Goal: Book appointment/travel/reservation

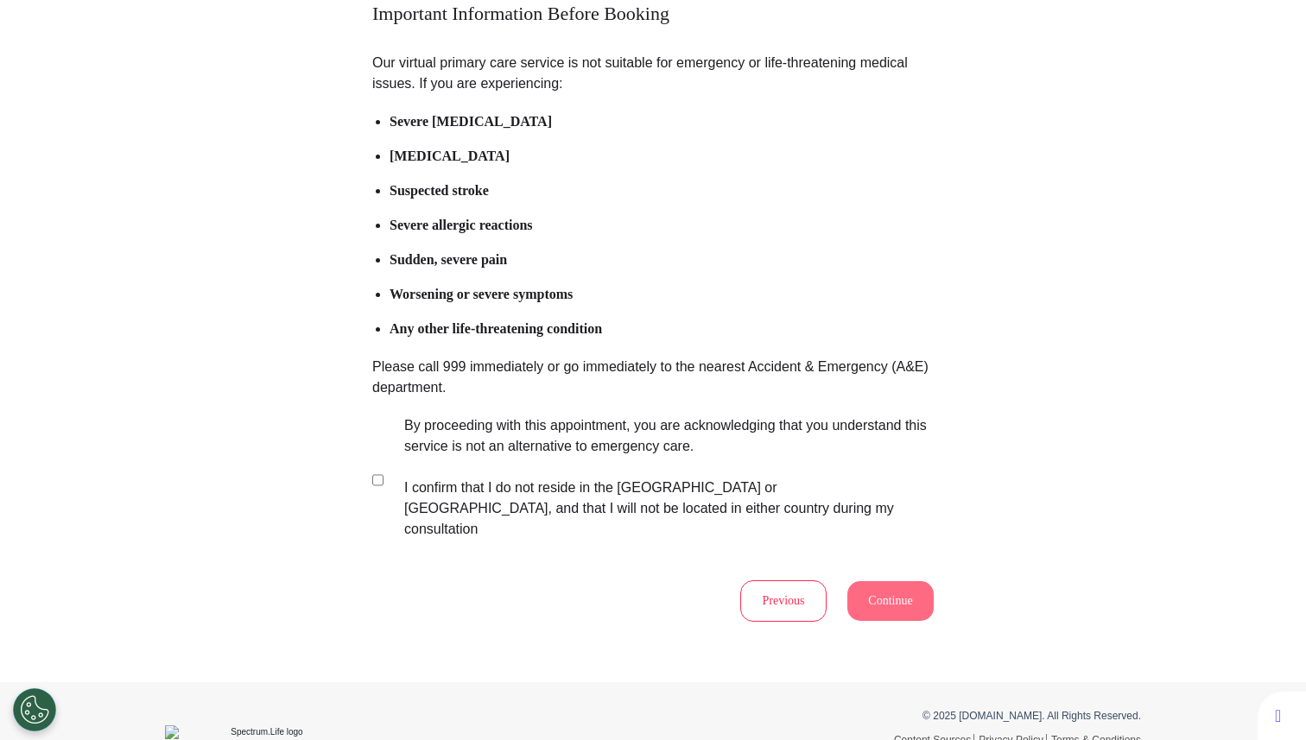
scroll to position [186, 0]
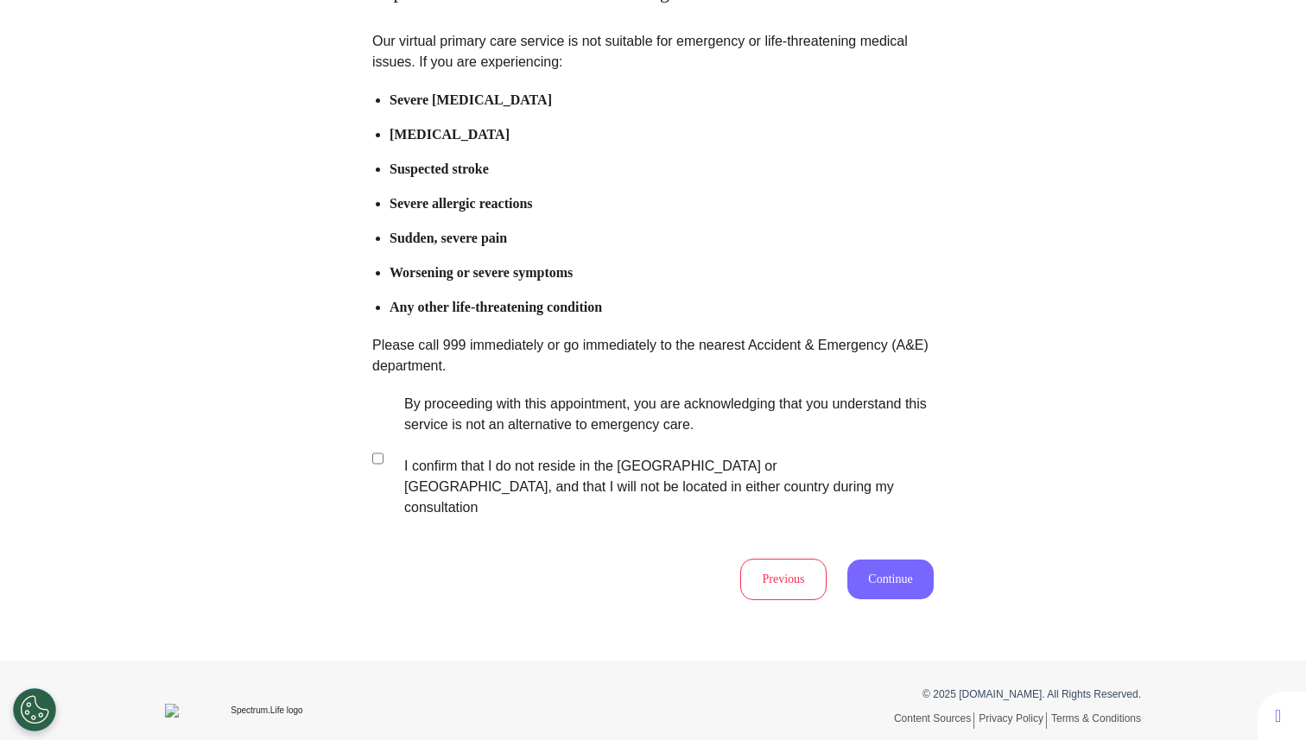
click at [892, 563] on button "Continue" at bounding box center [890, 580] width 86 height 40
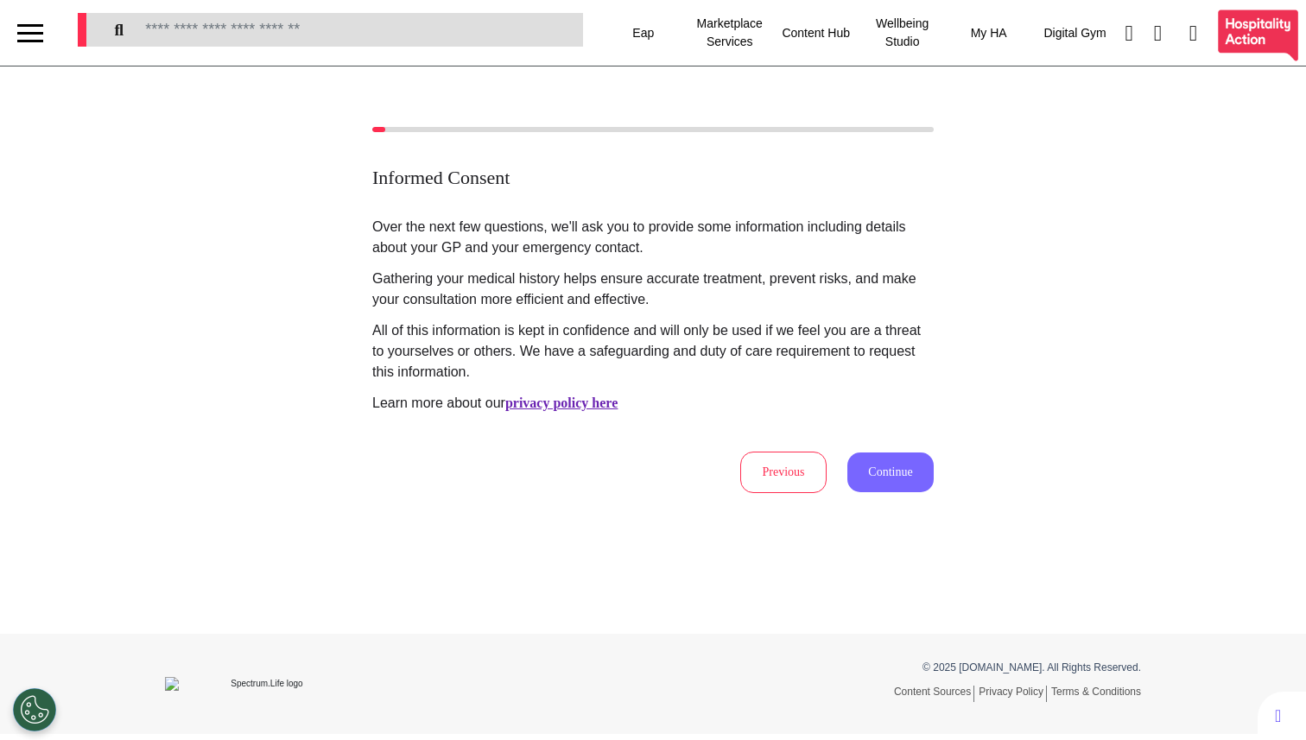
click at [861, 473] on button "Continue" at bounding box center [890, 472] width 86 height 40
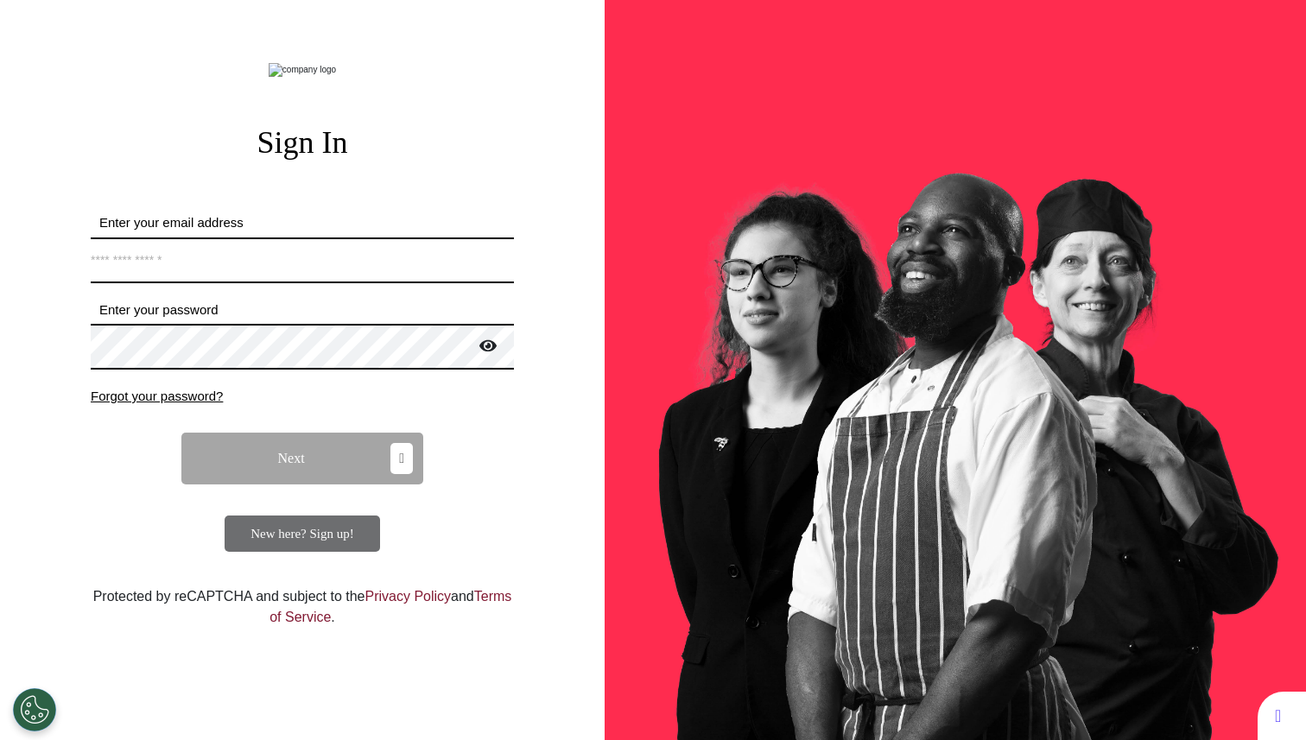
click at [402, 283] on input "Enter your email address" at bounding box center [302, 260] width 423 height 46
click at [339, 283] on input "*****" at bounding box center [302, 260] width 423 height 46
type input "*"
type input "**********"
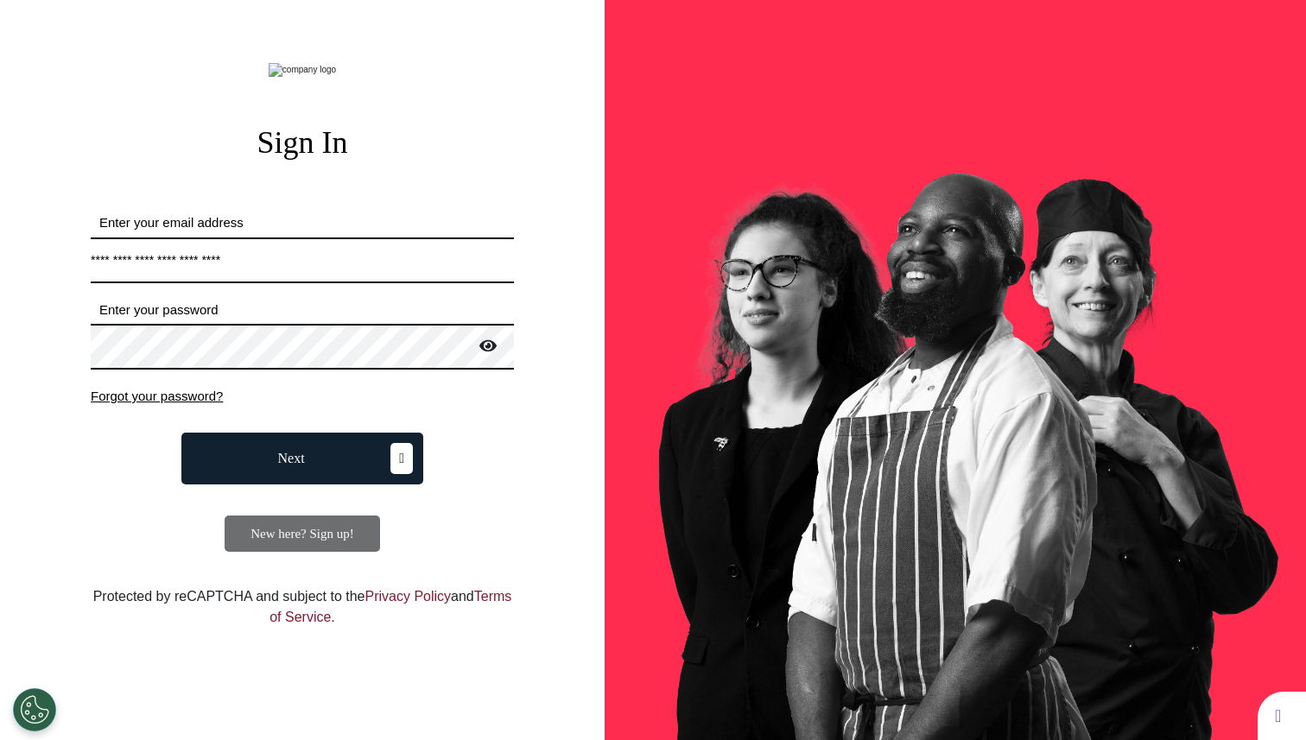
click at [293, 465] on span "Next" at bounding box center [291, 459] width 27 height 14
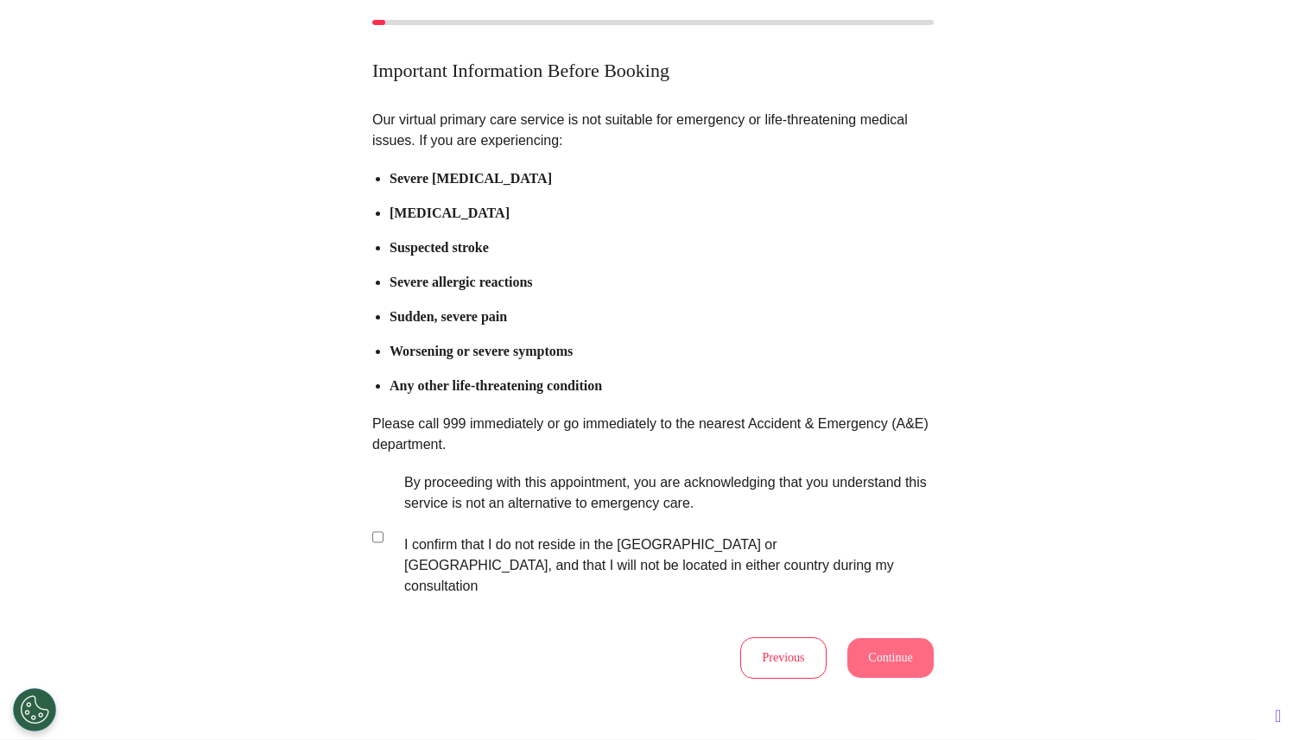
scroll to position [147, 0]
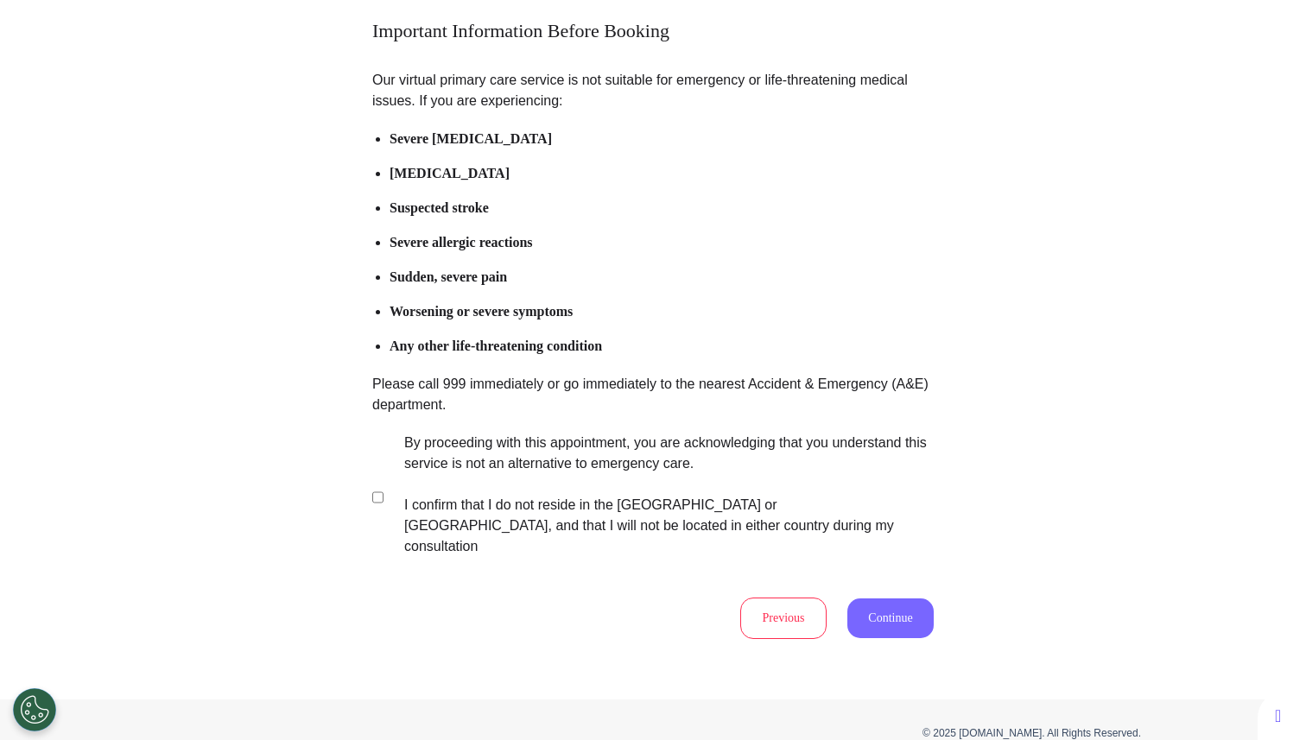
click at [847, 598] on button "Continue" at bounding box center [890, 618] width 86 height 40
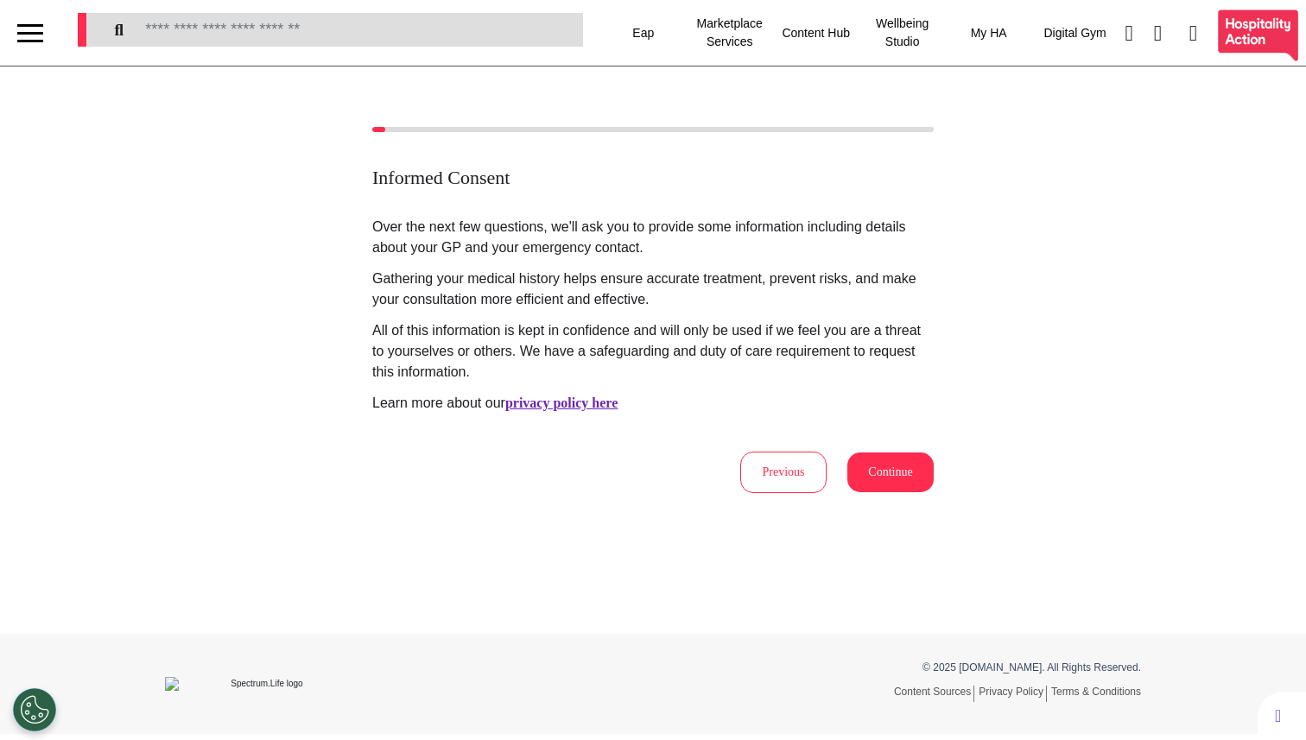
scroll to position [0, 0]
click at [895, 473] on button "Continue" at bounding box center [890, 472] width 86 height 40
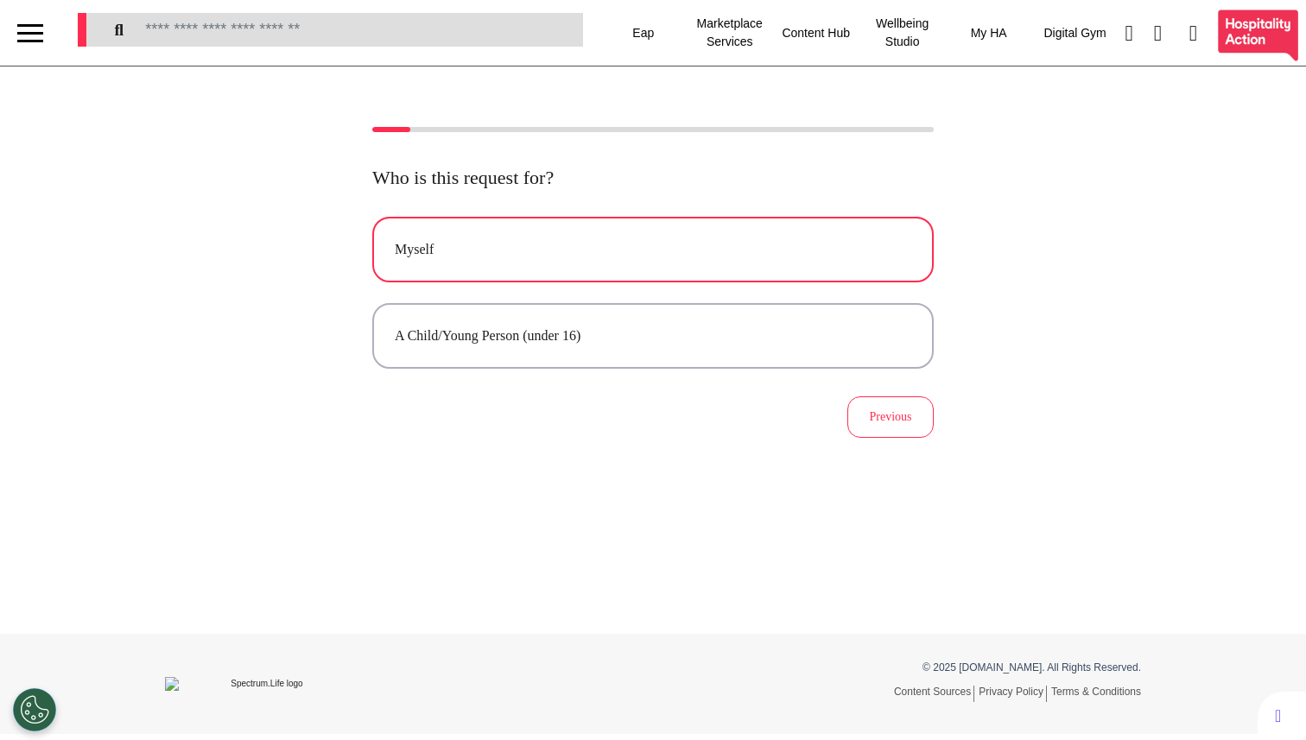
click at [599, 255] on div "Myself" at bounding box center [653, 249] width 516 height 21
select select "****"
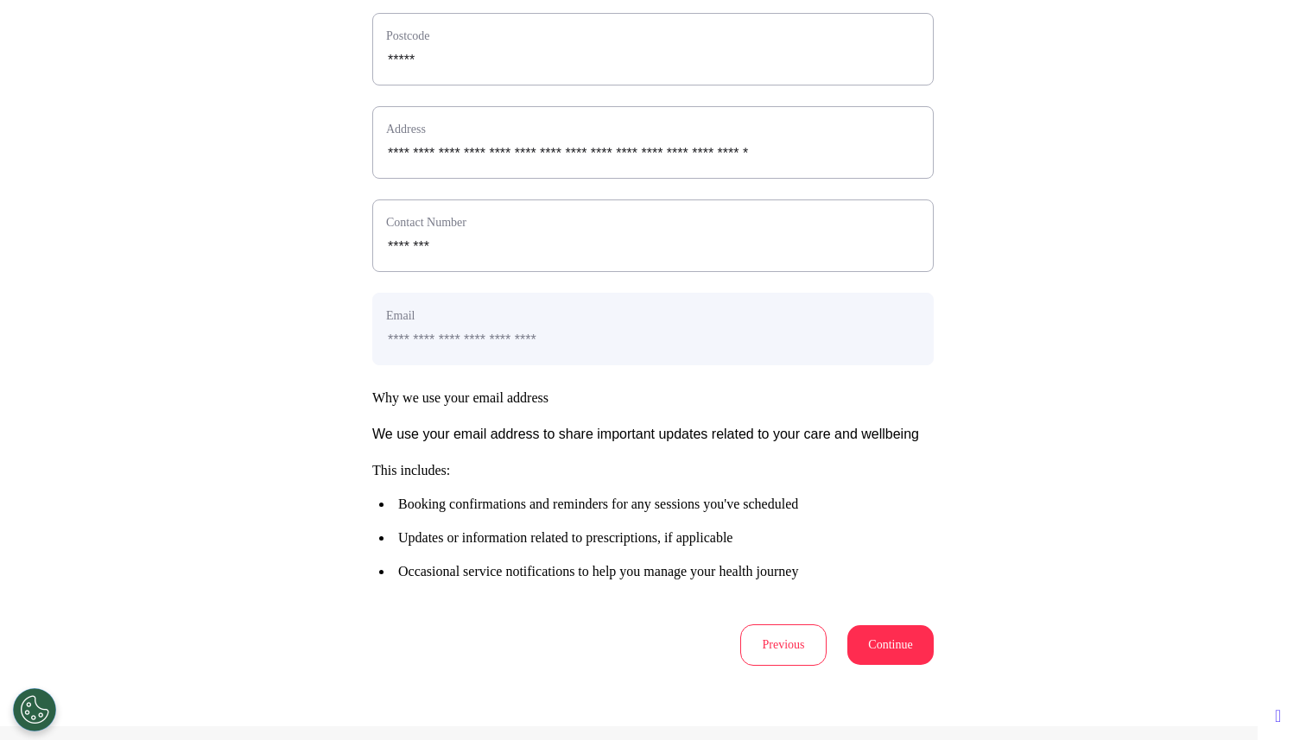
scroll to position [705, 0]
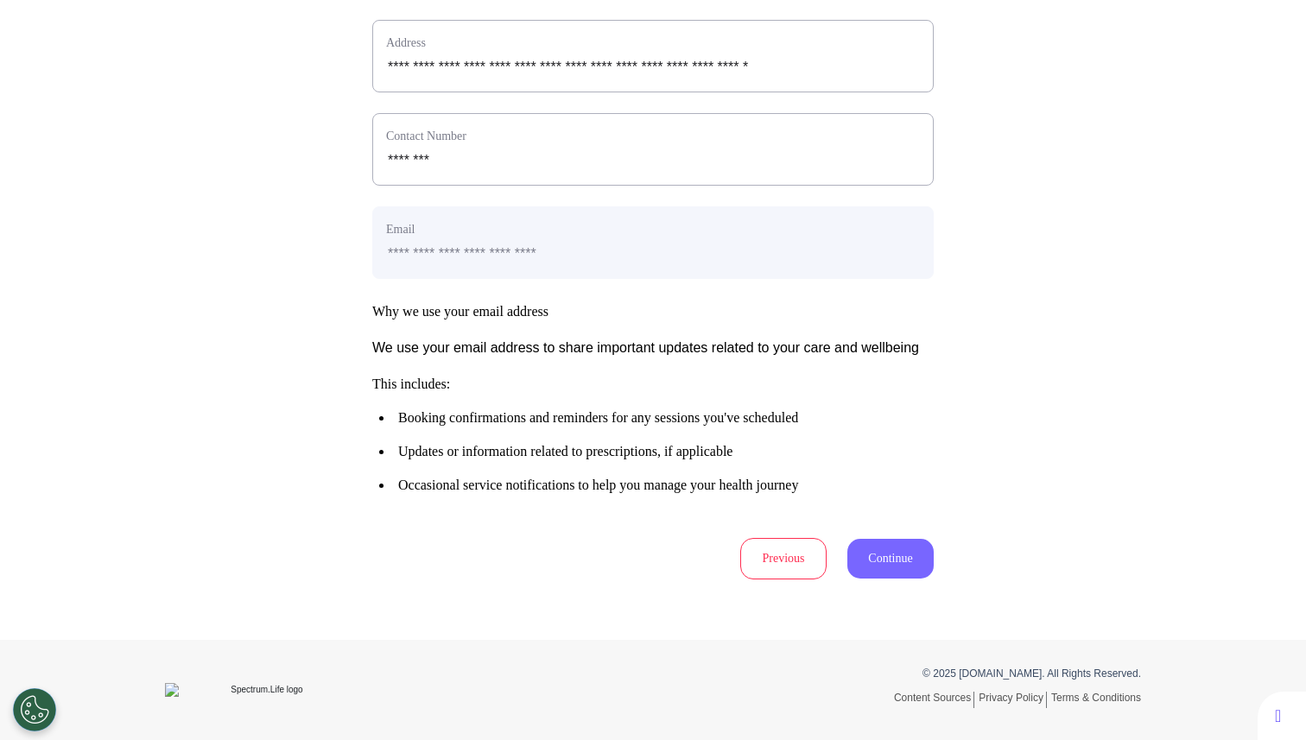
click at [869, 551] on button "Continue" at bounding box center [890, 559] width 86 height 40
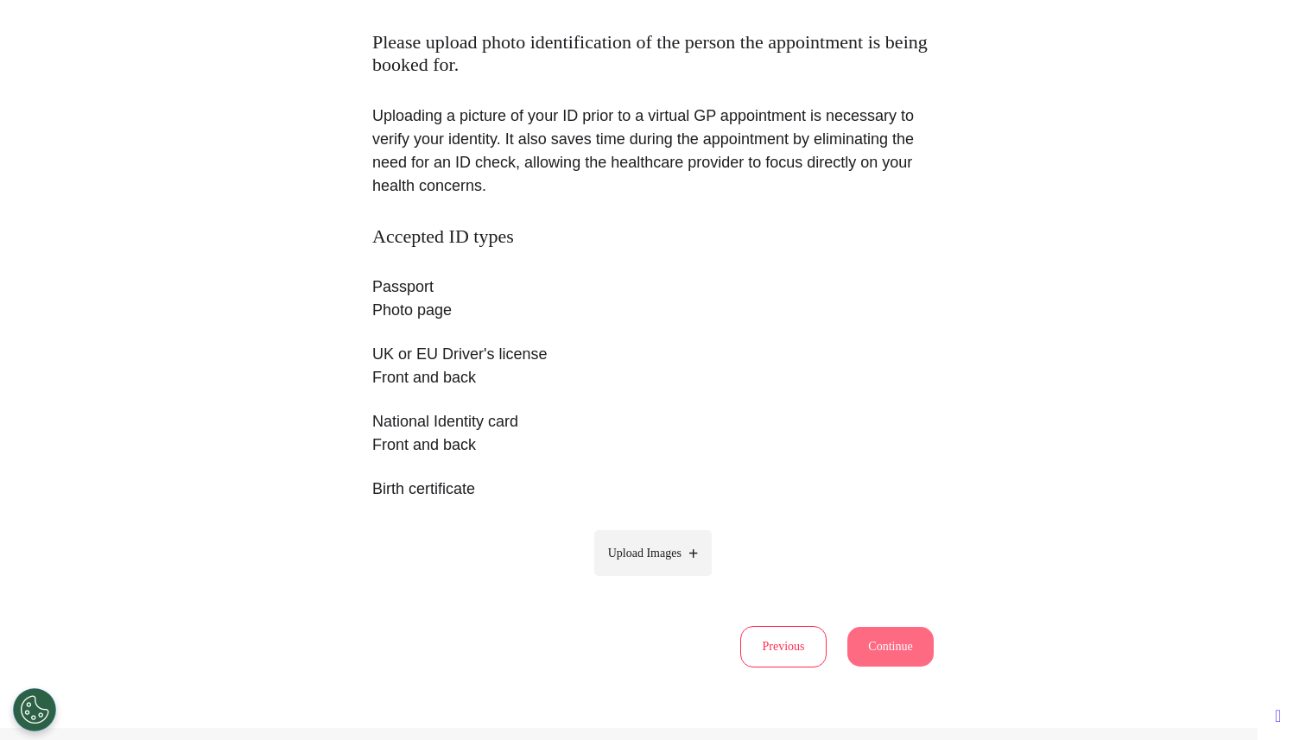
scroll to position [174, 0]
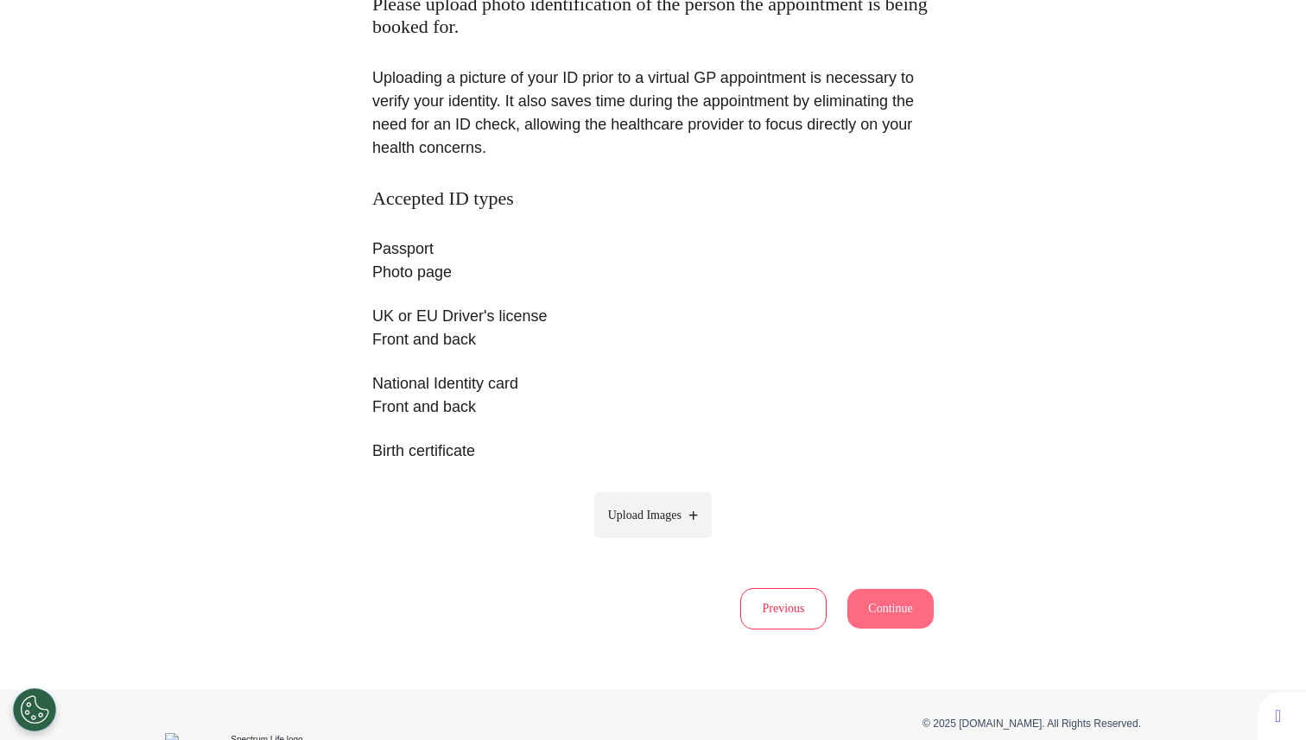
click at [653, 523] on span "Upload Images" at bounding box center [644, 515] width 73 height 18
click at [653, 542] on input "Upload Images" at bounding box center [653, 551] width 164 height 18
type input "**********"
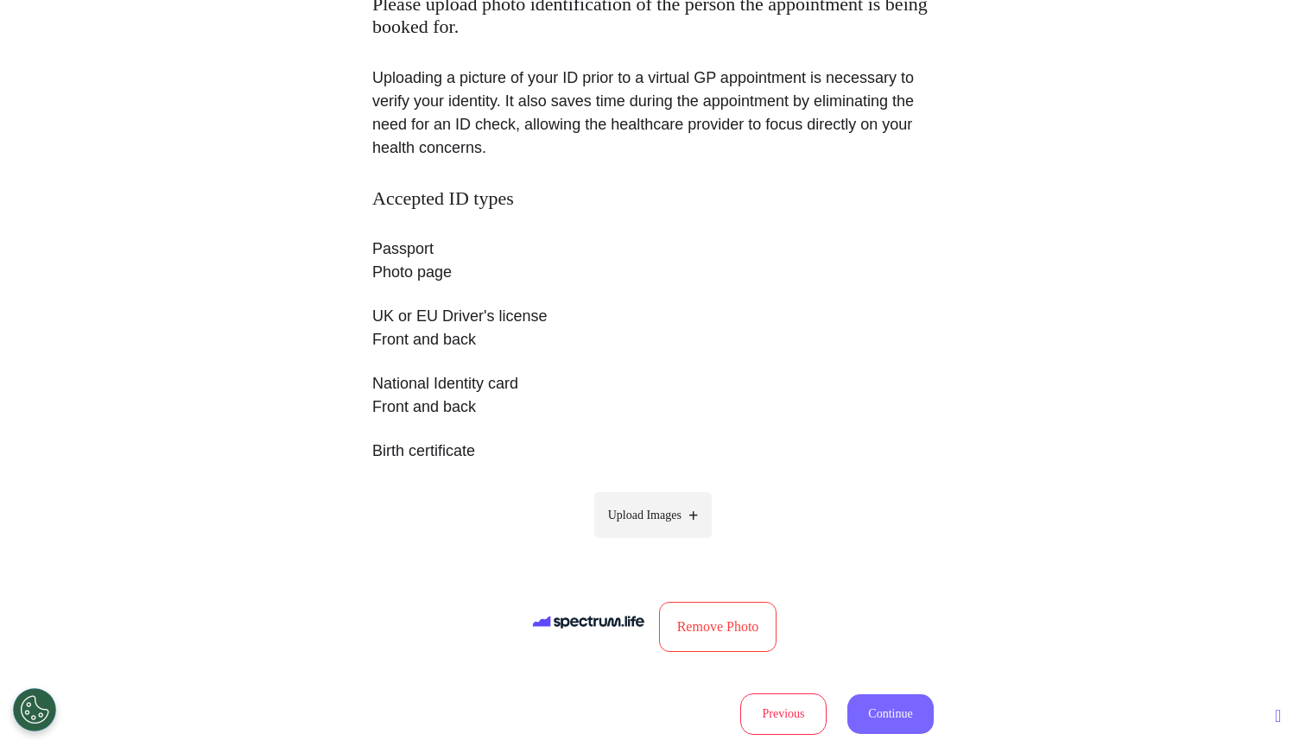
click at [889, 703] on button "Continue" at bounding box center [890, 714] width 86 height 40
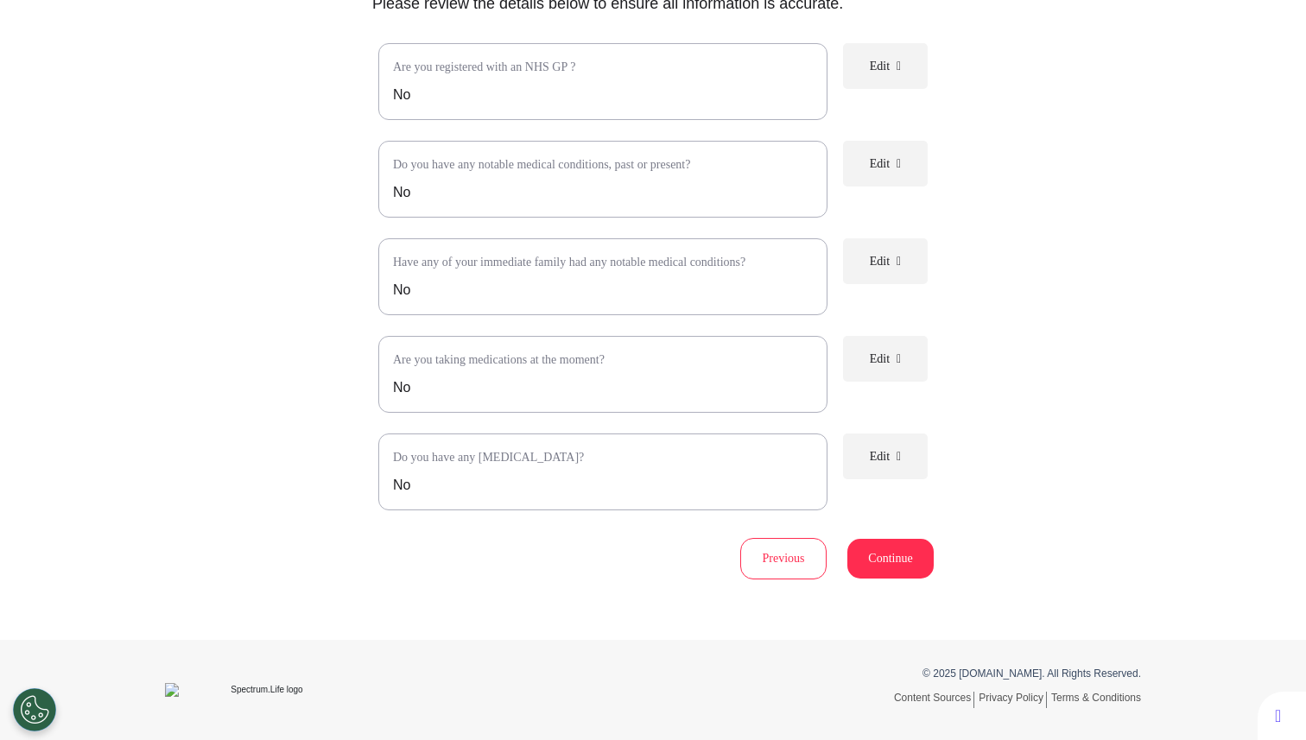
scroll to position [243, 0]
click at [902, 559] on button "Continue" at bounding box center [890, 559] width 86 height 40
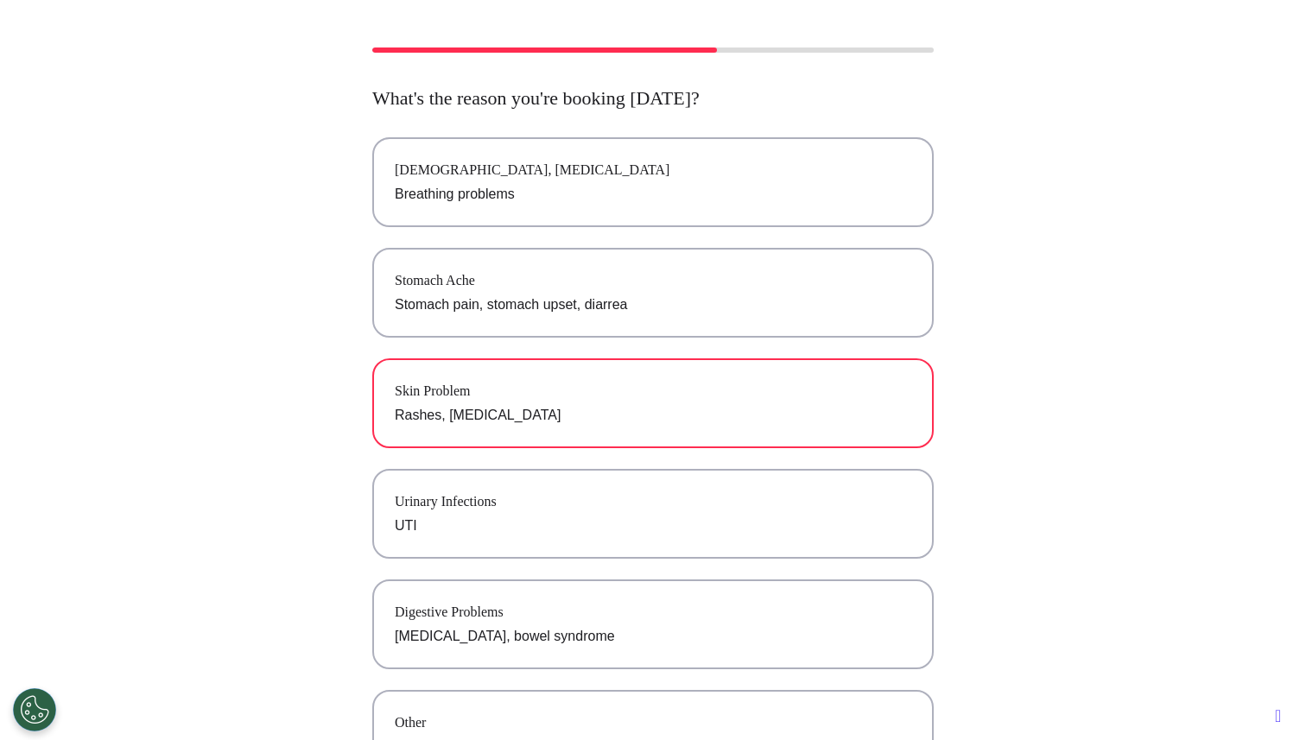
scroll to position [0, 0]
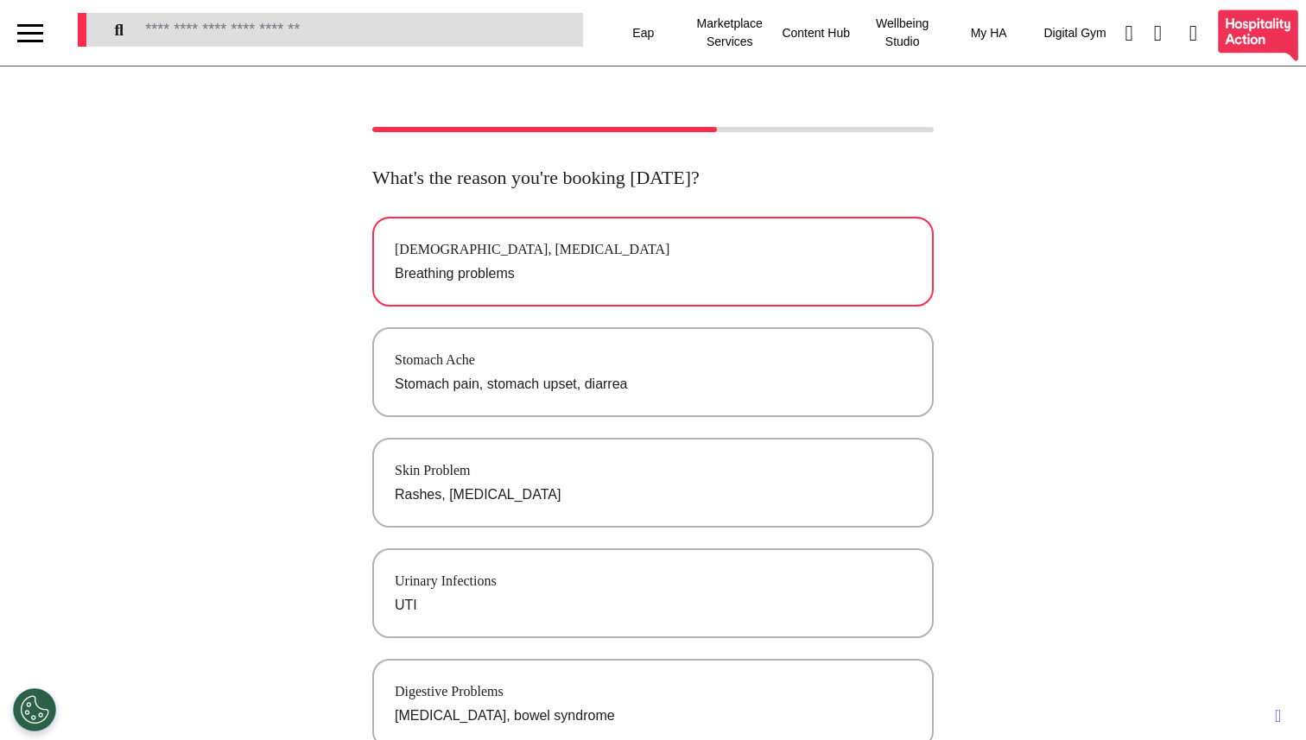
click at [655, 293] on button "Asthma, Cold and Flu Breathing problems" at bounding box center [652, 262] width 561 height 90
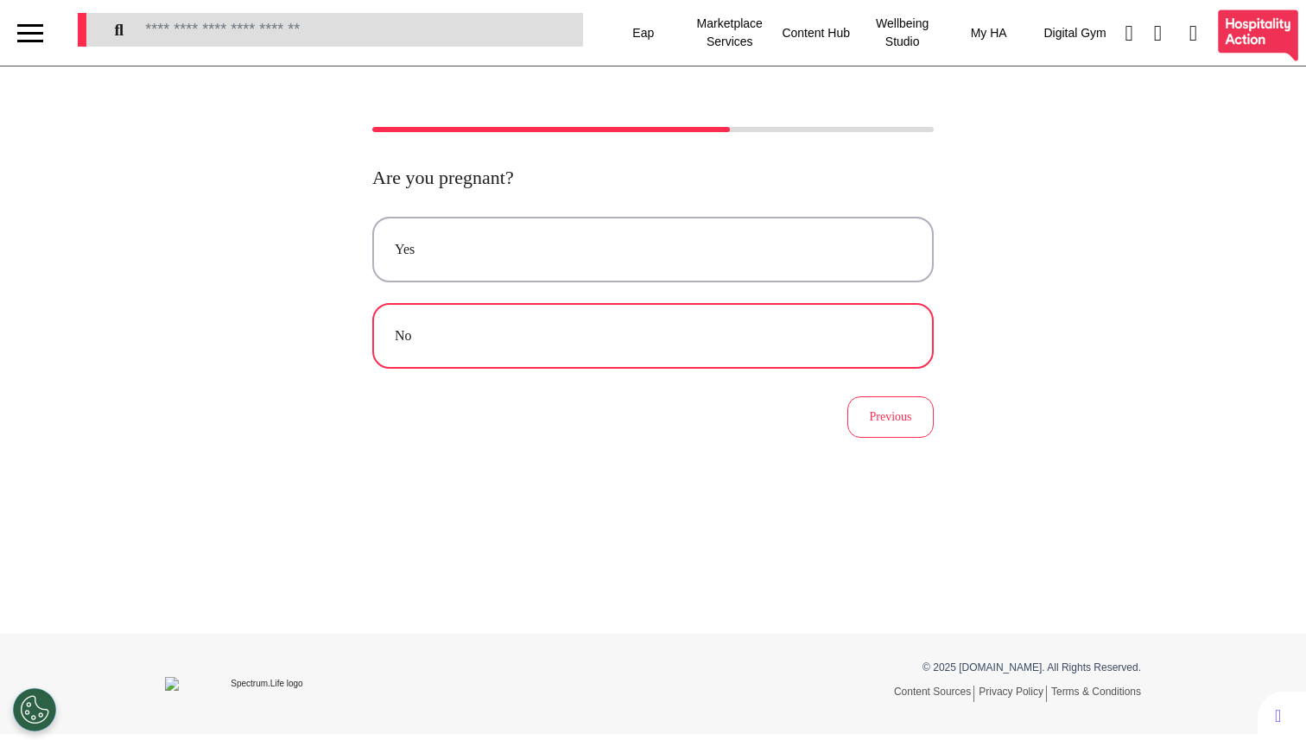
click at [777, 344] on div "No" at bounding box center [653, 336] width 516 height 21
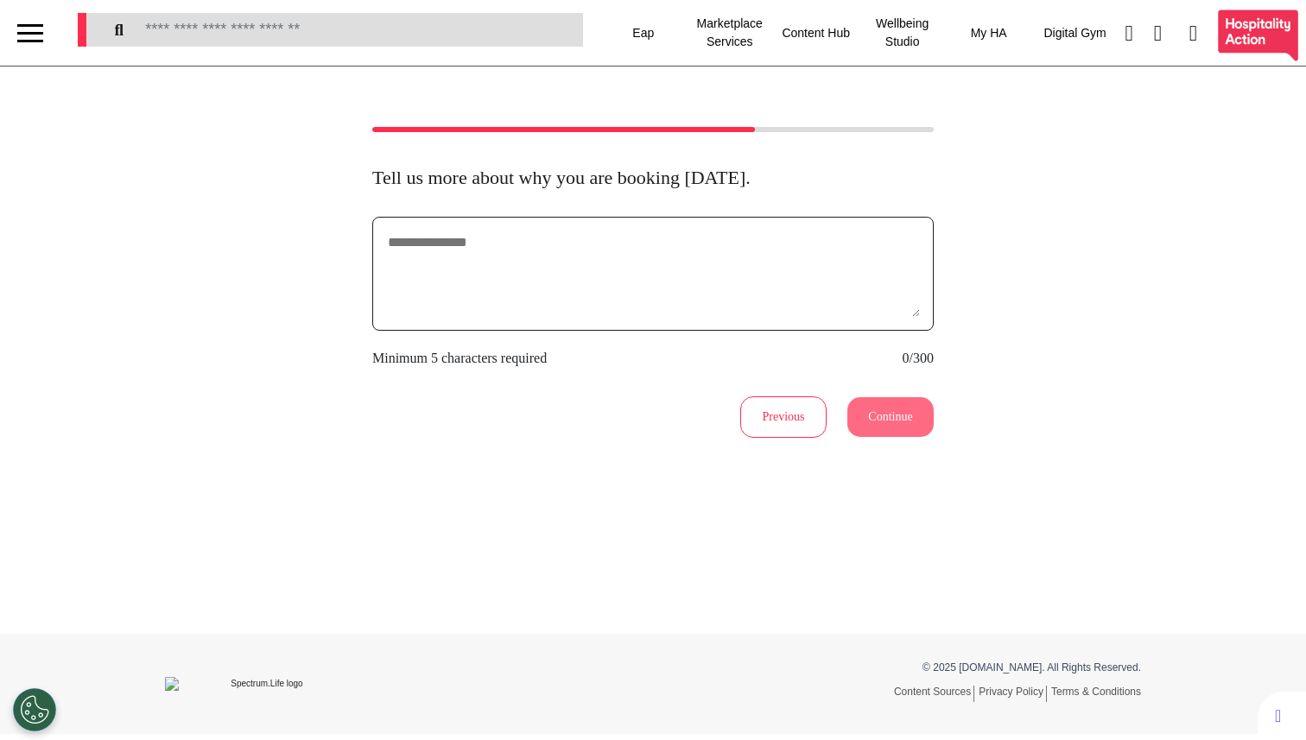
click at [747, 307] on textarea at bounding box center [653, 274] width 534 height 86
type textarea "********"
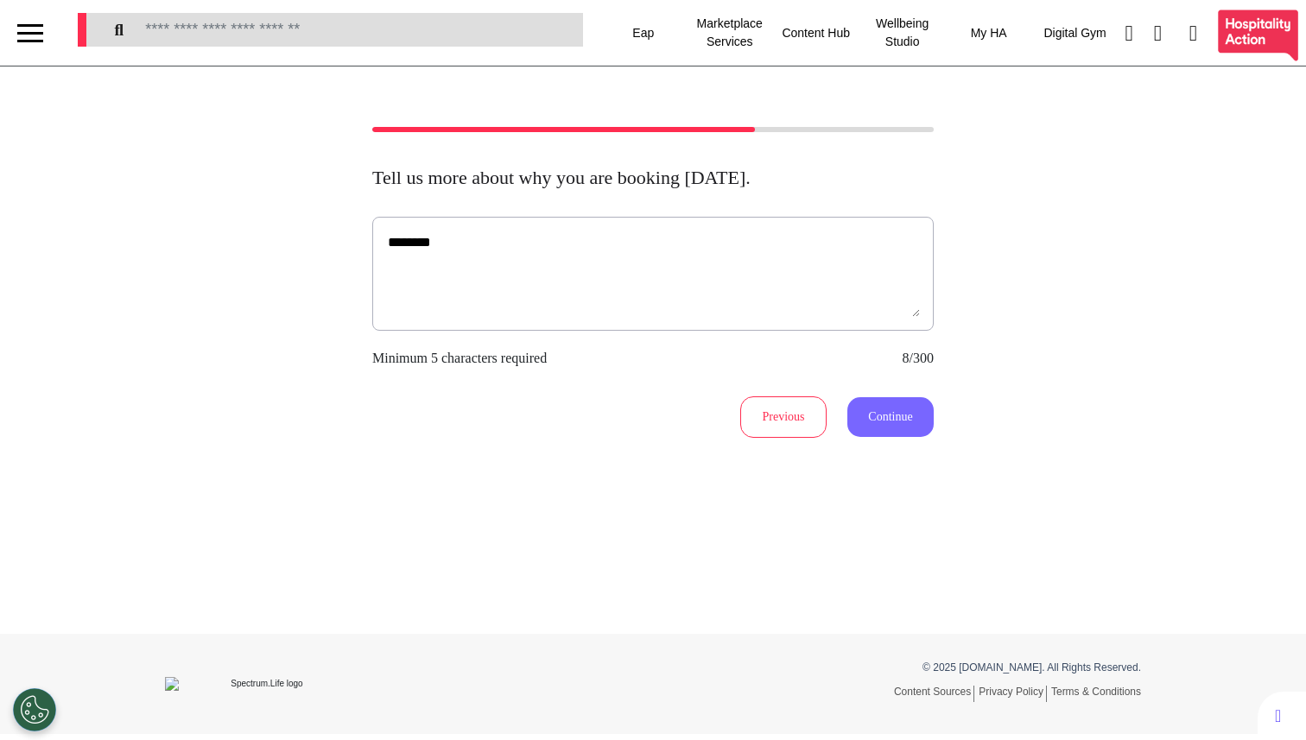
click at [900, 412] on button "Continue" at bounding box center [890, 417] width 86 height 40
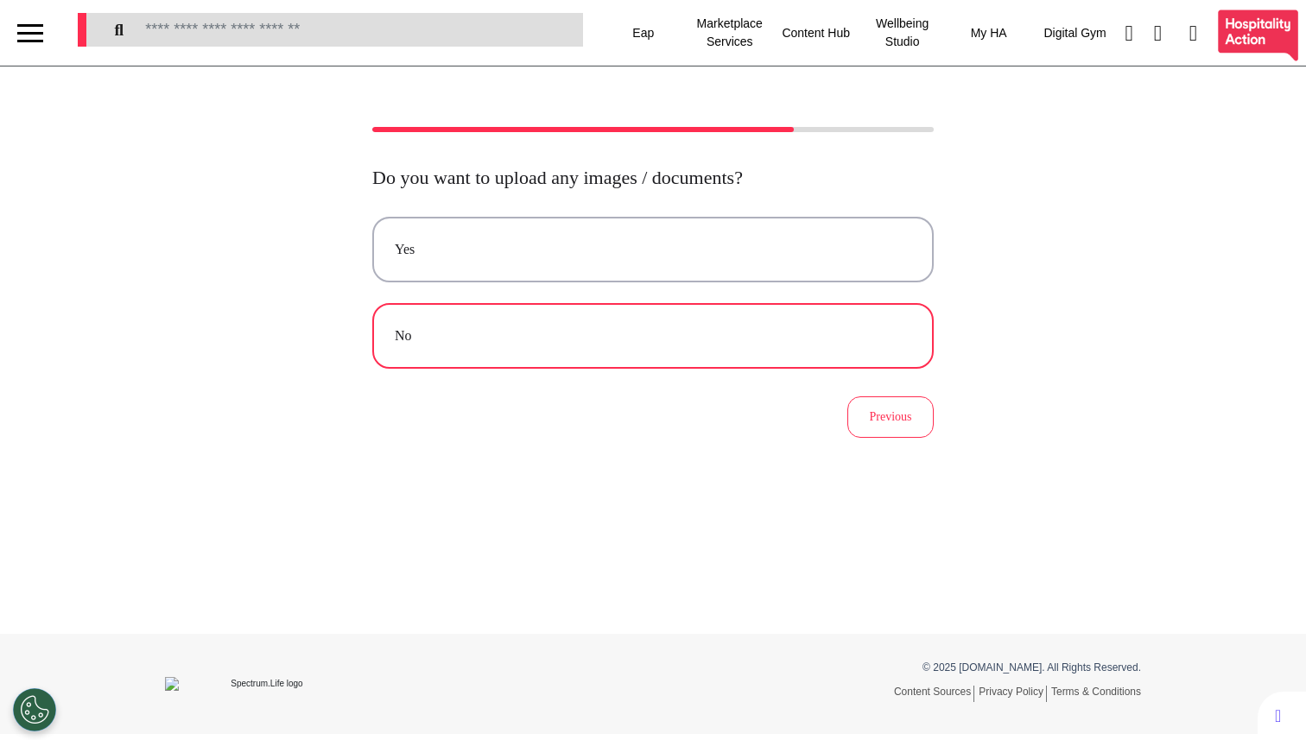
click at [558, 329] on div "No" at bounding box center [653, 336] width 516 height 21
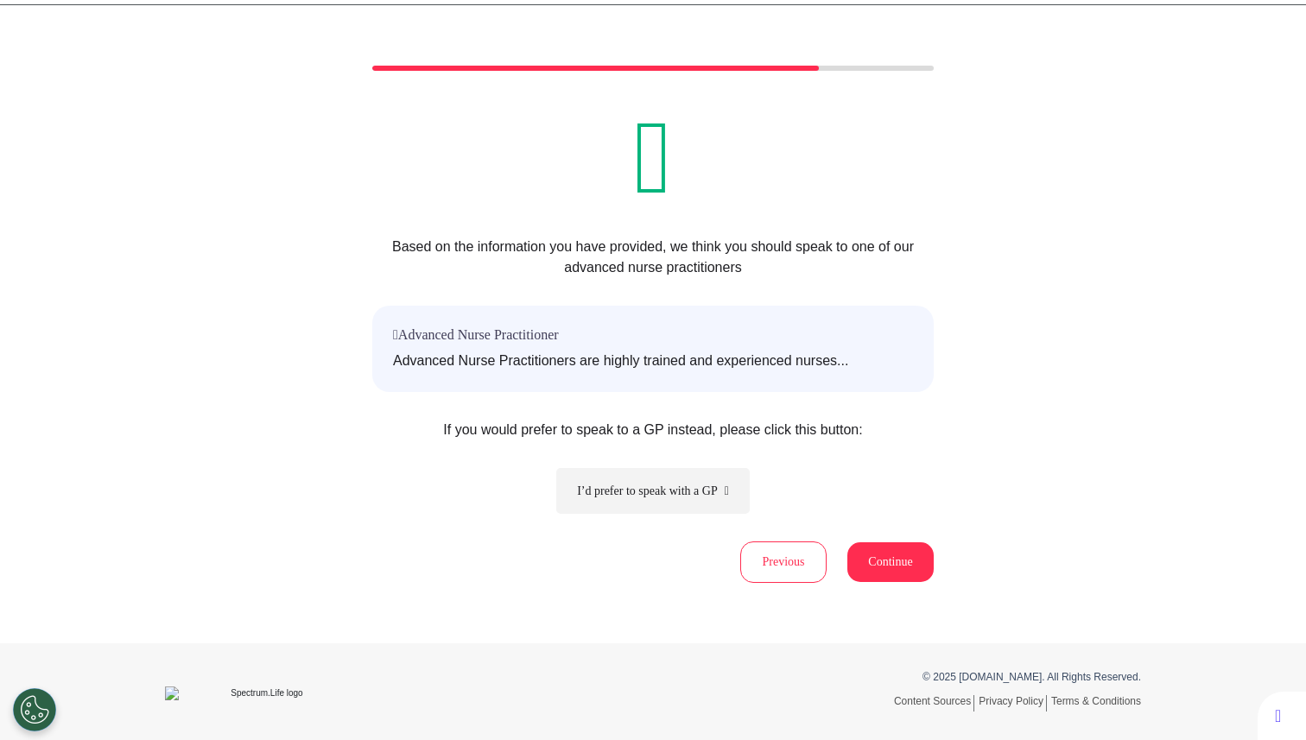
scroll to position [65, 0]
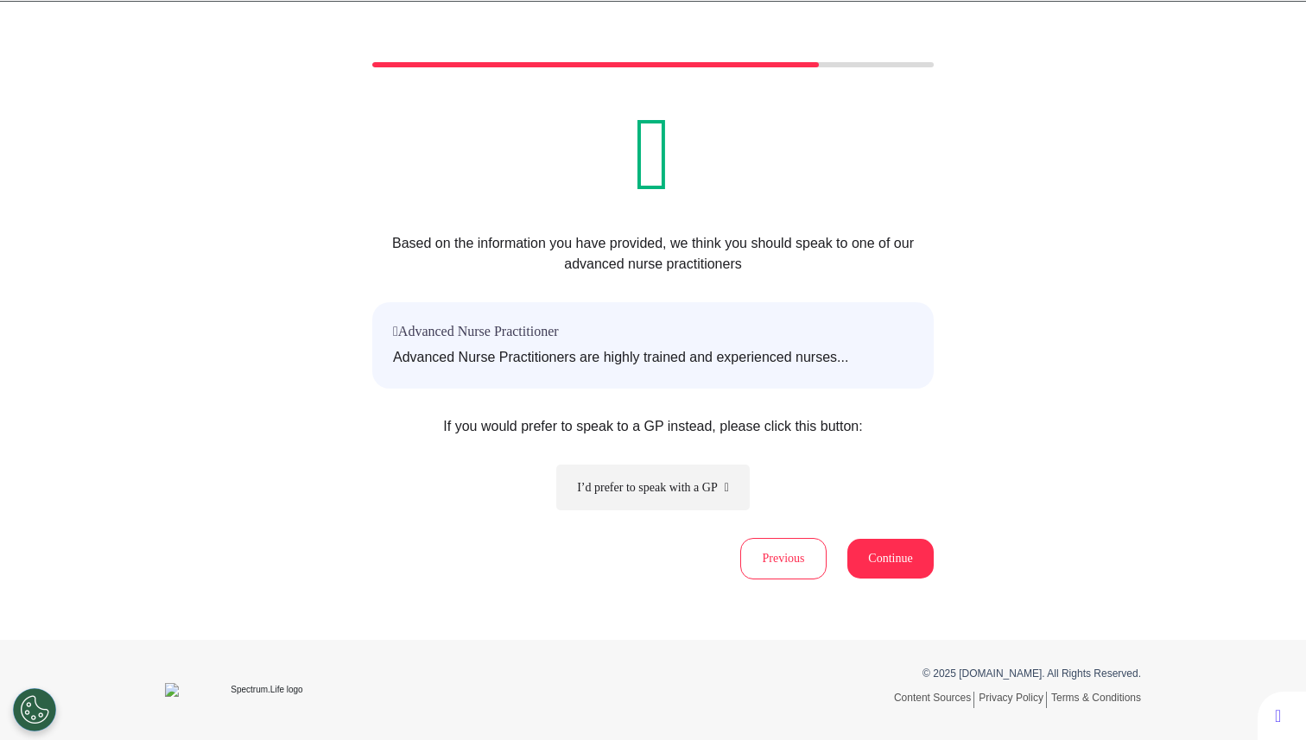
click at [716, 485] on button "I’d prefer to speak with a GP" at bounding box center [652, 488] width 193 height 46
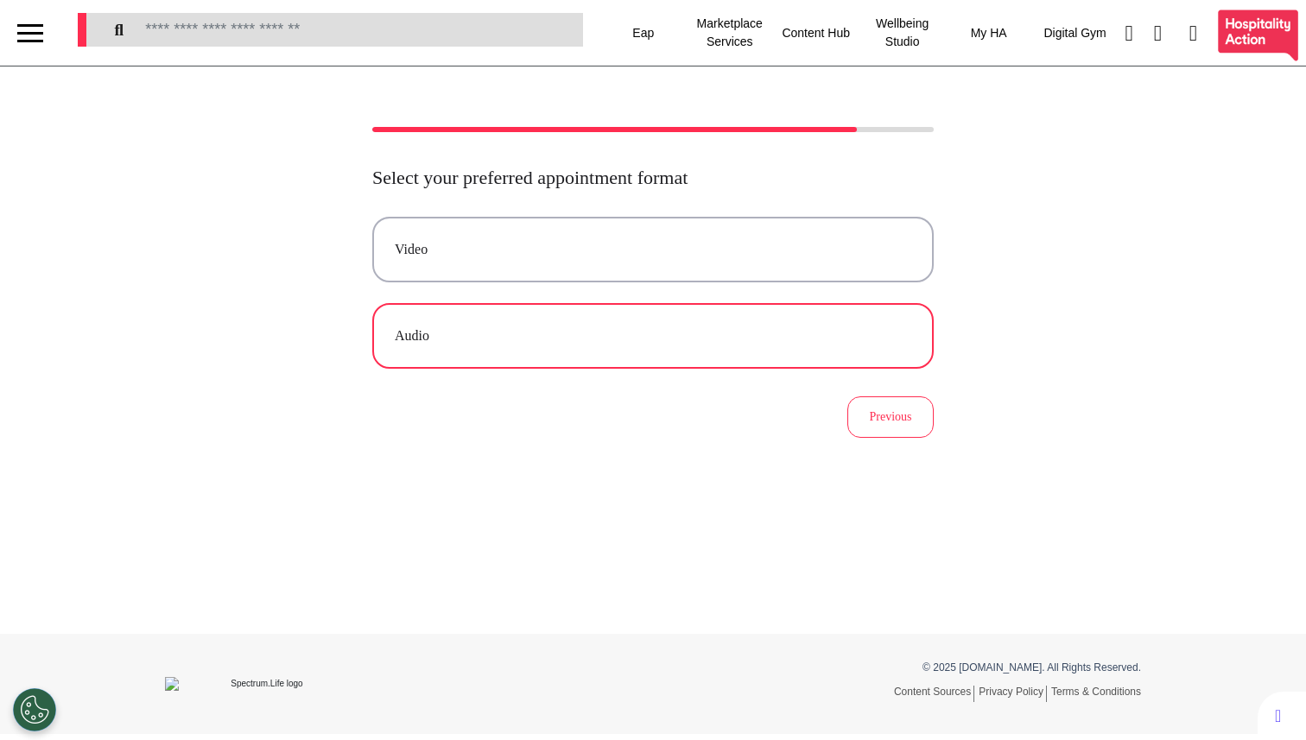
click at [649, 343] on div "Audio" at bounding box center [653, 336] width 516 height 21
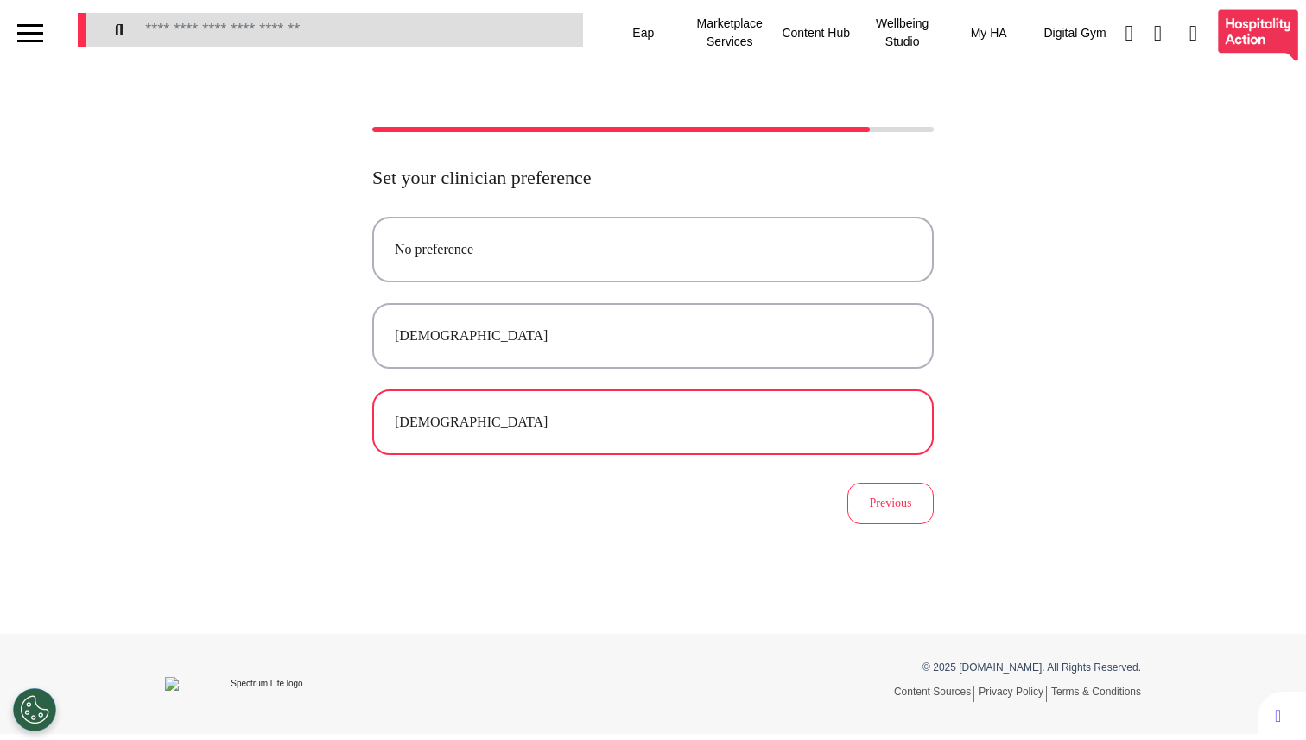
click at [625, 415] on div "Male" at bounding box center [653, 422] width 516 height 21
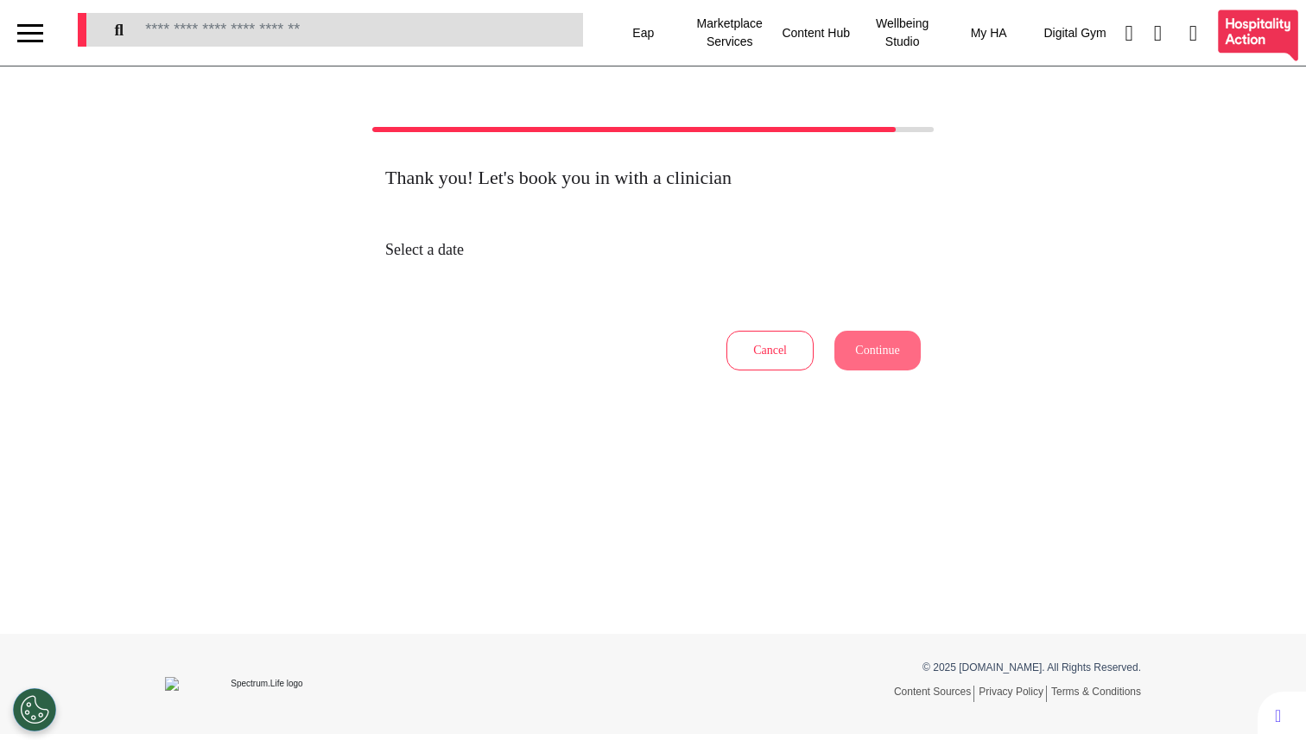
click at [760, 347] on button "Cancel" at bounding box center [769, 351] width 87 height 40
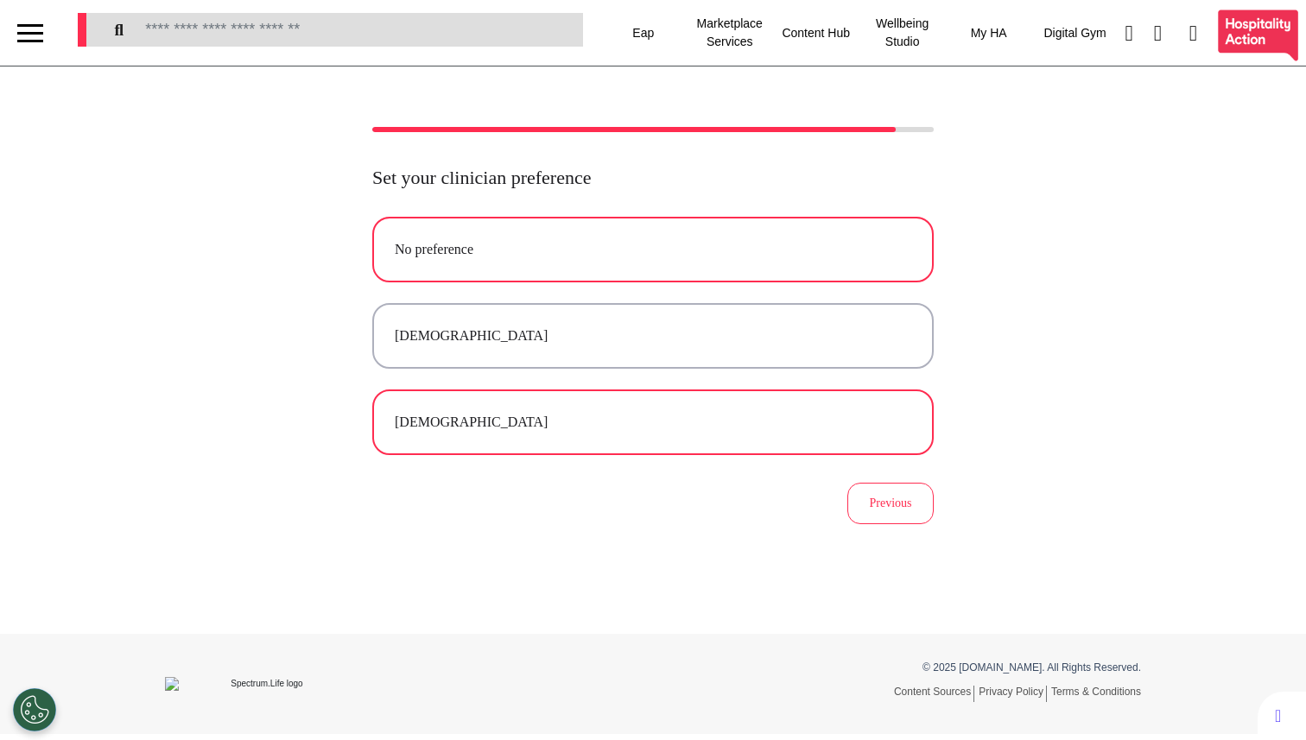
click at [602, 272] on button "No preference" at bounding box center [652, 250] width 561 height 66
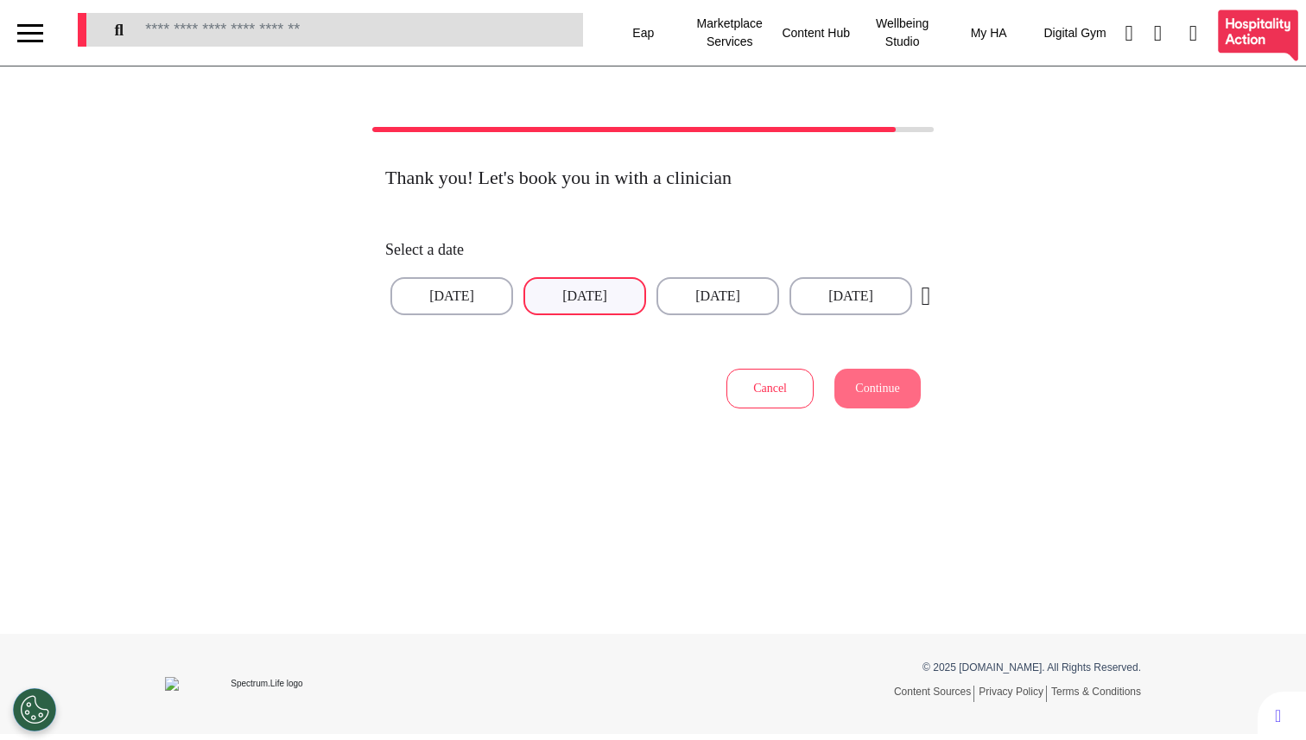
click at [588, 285] on button "23 Sep 2025" at bounding box center [584, 296] width 123 height 38
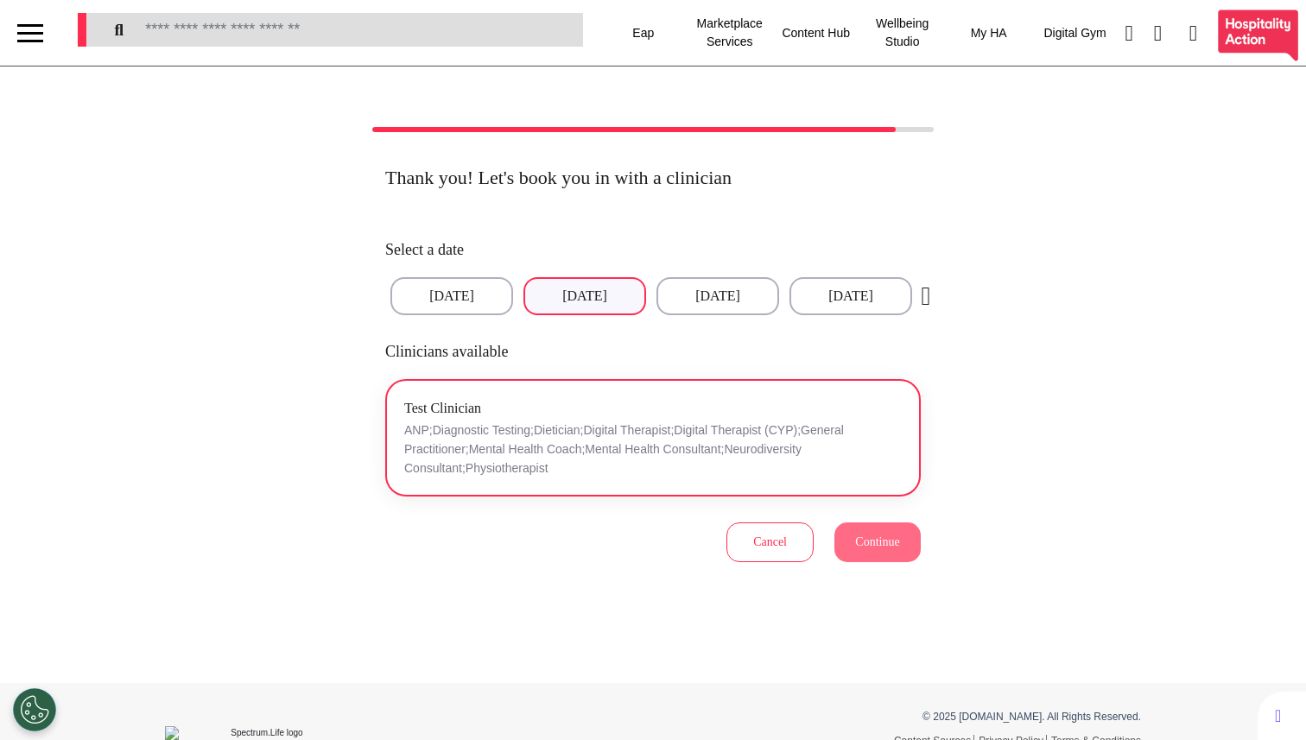
click at [781, 452] on p "ANP;Diagnostic Testing;Dietician;Digital Therapist;Digital Therapist (CYP);Gene…" at bounding box center [652, 449] width 497 height 57
click at [864, 548] on span "Continue" at bounding box center [877, 541] width 44 height 13
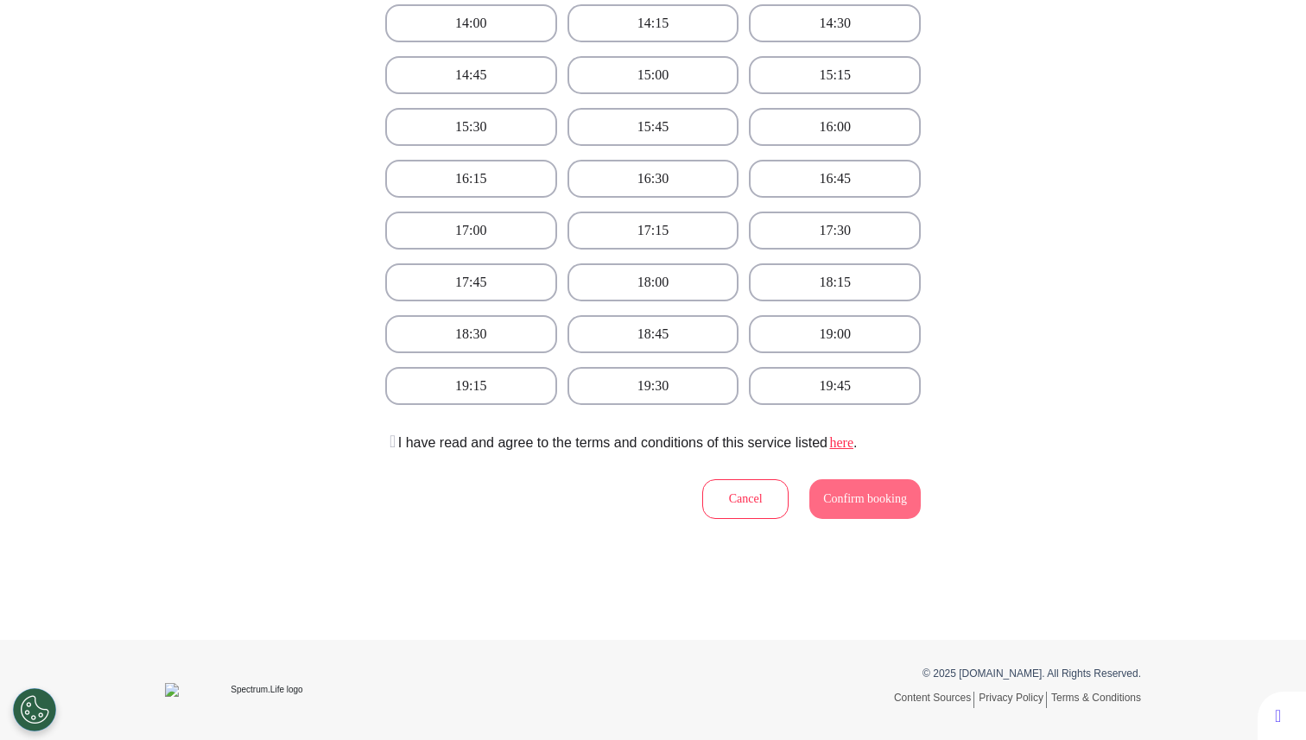
scroll to position [638, 0]
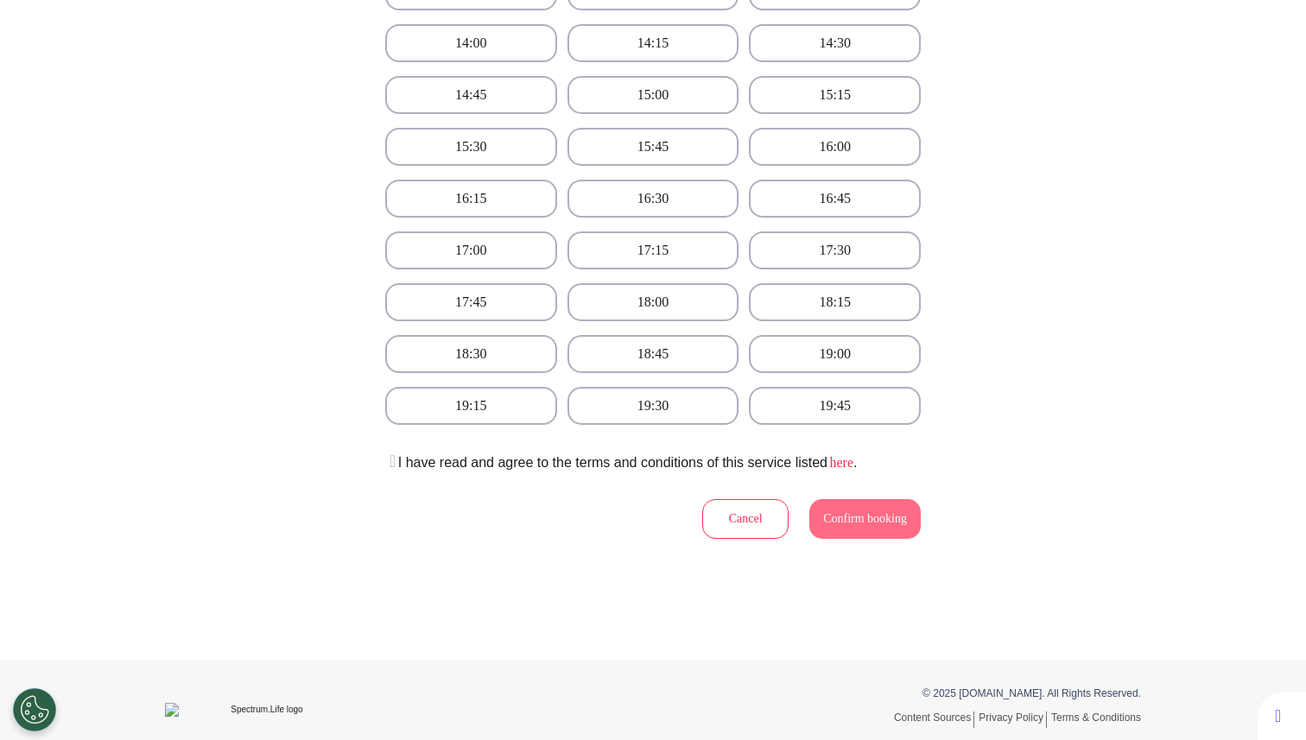
click at [853, 462] on link "here" at bounding box center [840, 462] width 26 height 15
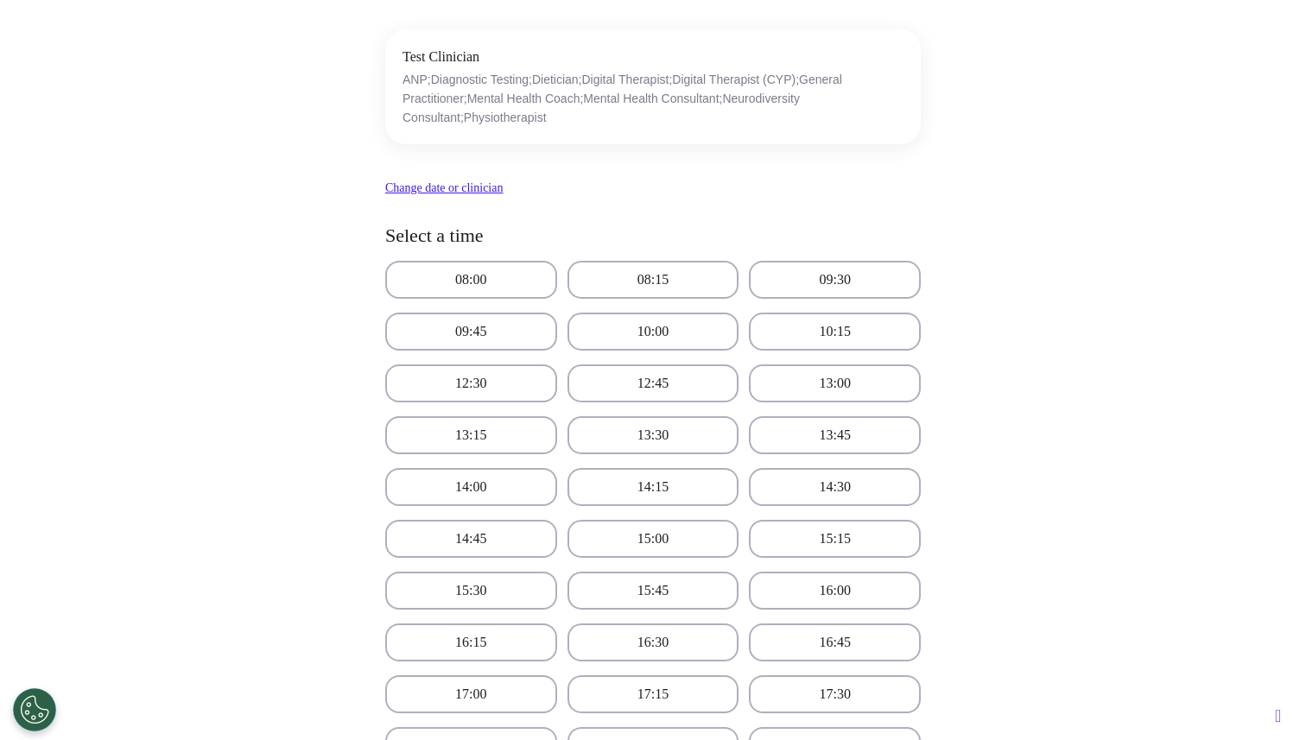
scroll to position [0, 0]
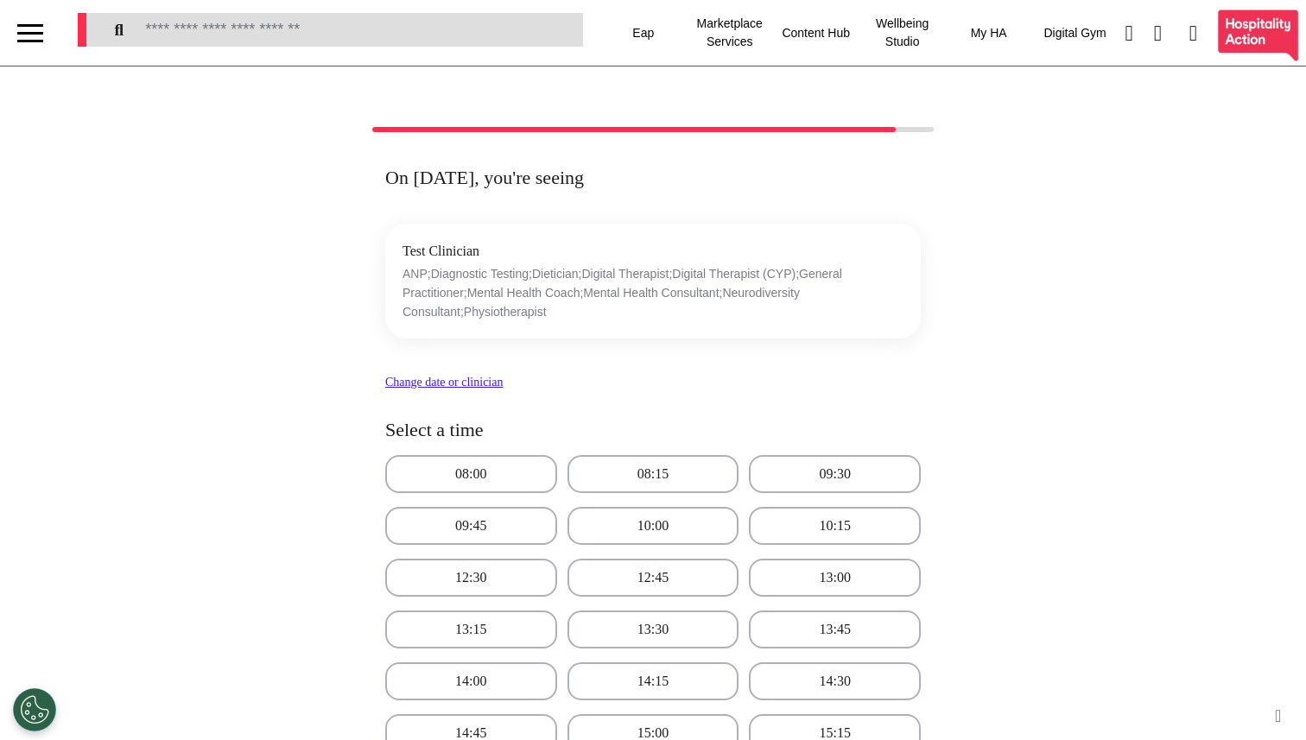
click at [42, 48] on div at bounding box center [30, 33] width 60 height 66
click at [39, 41] on div at bounding box center [30, 41] width 26 height 3
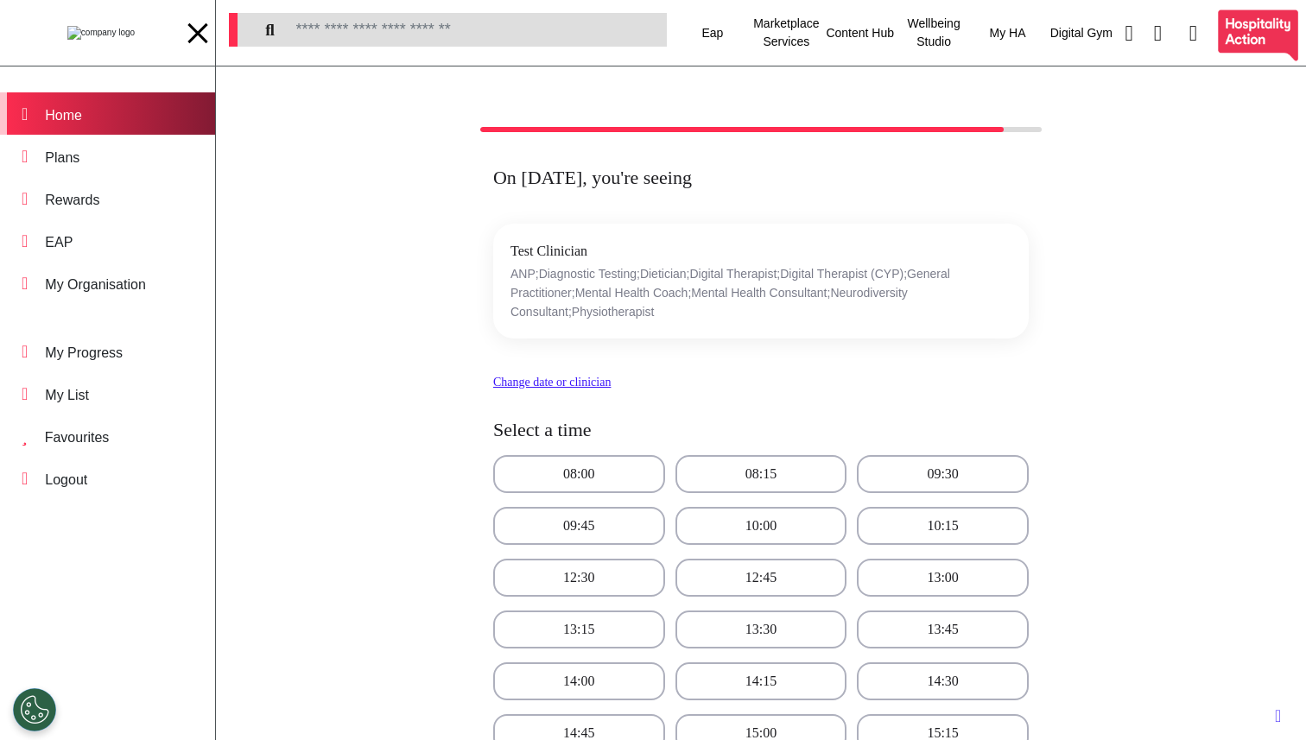
click at [104, 120] on div "Home" at bounding box center [107, 113] width 215 height 42
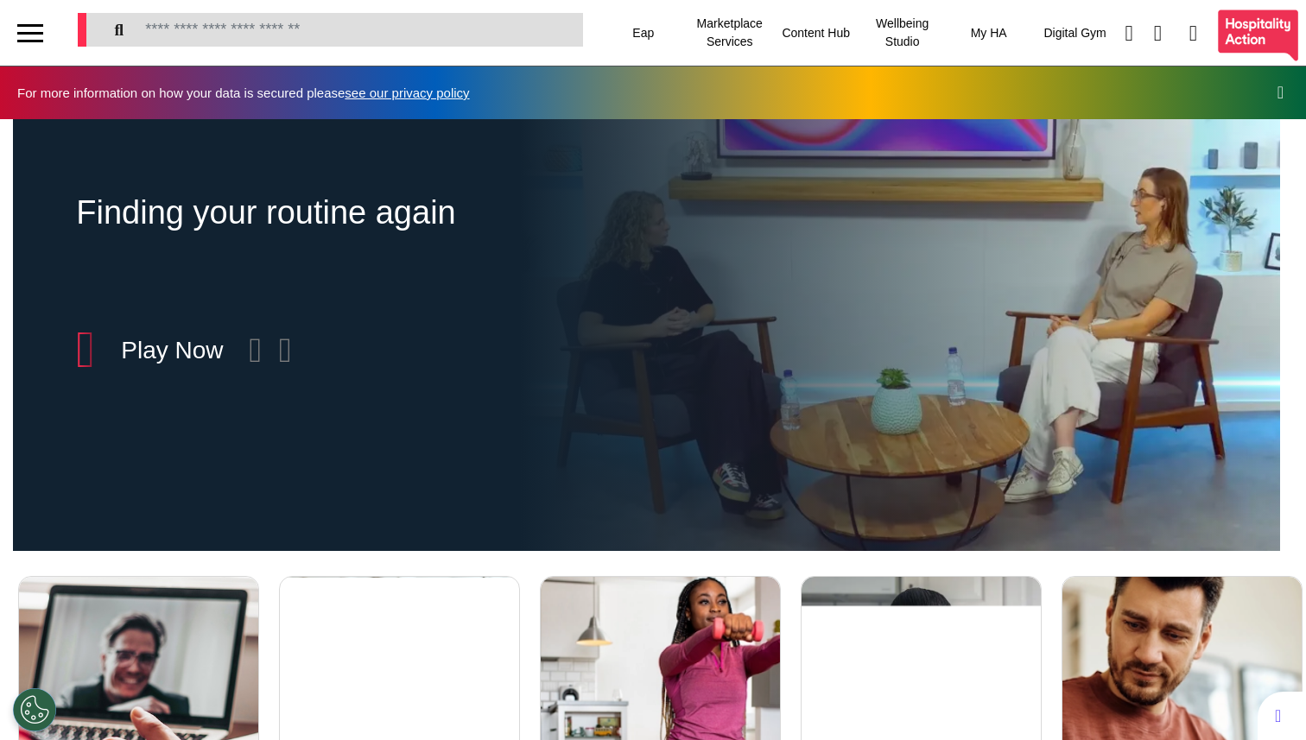
scroll to position [0, 652]
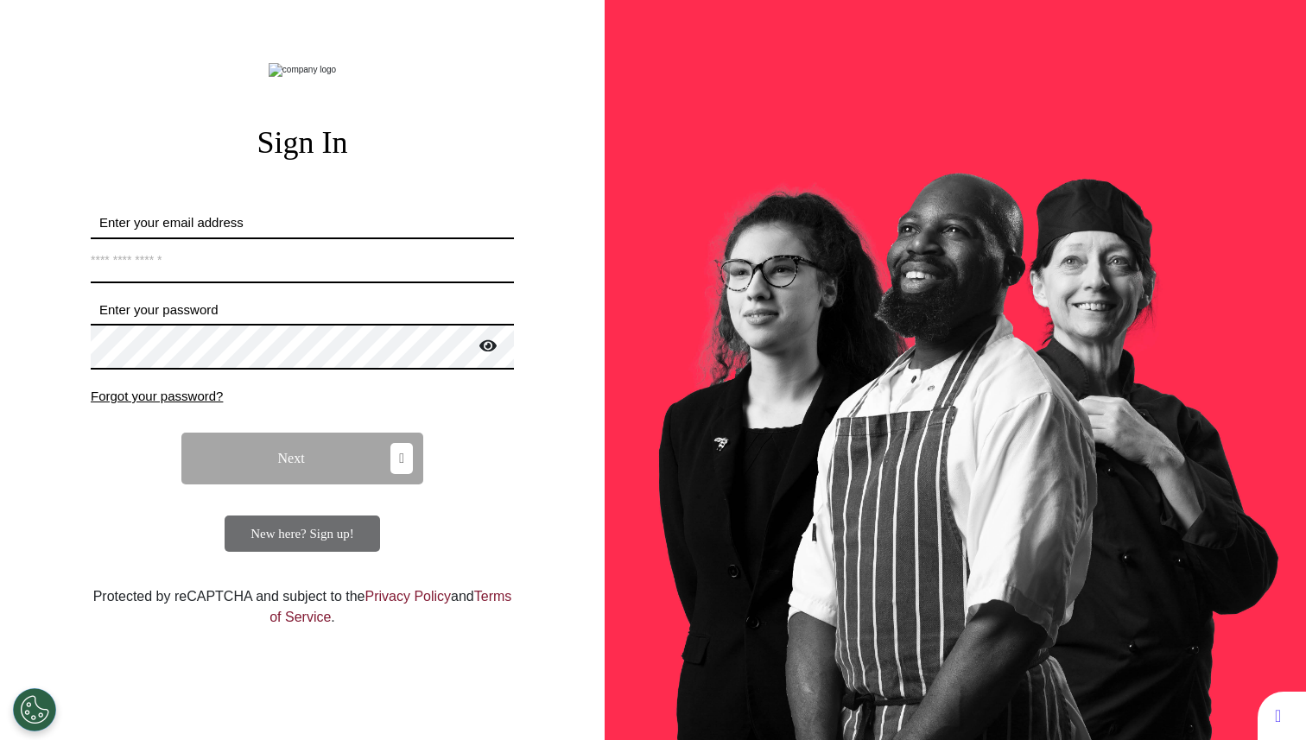
click at [225, 331] on form "Enter your email address *Email address must be valid. Enter your password Pass…" at bounding box center [302, 382] width 423 height 339
click at [225, 283] on input "Enter your email address" at bounding box center [302, 260] width 423 height 46
type input "**********"
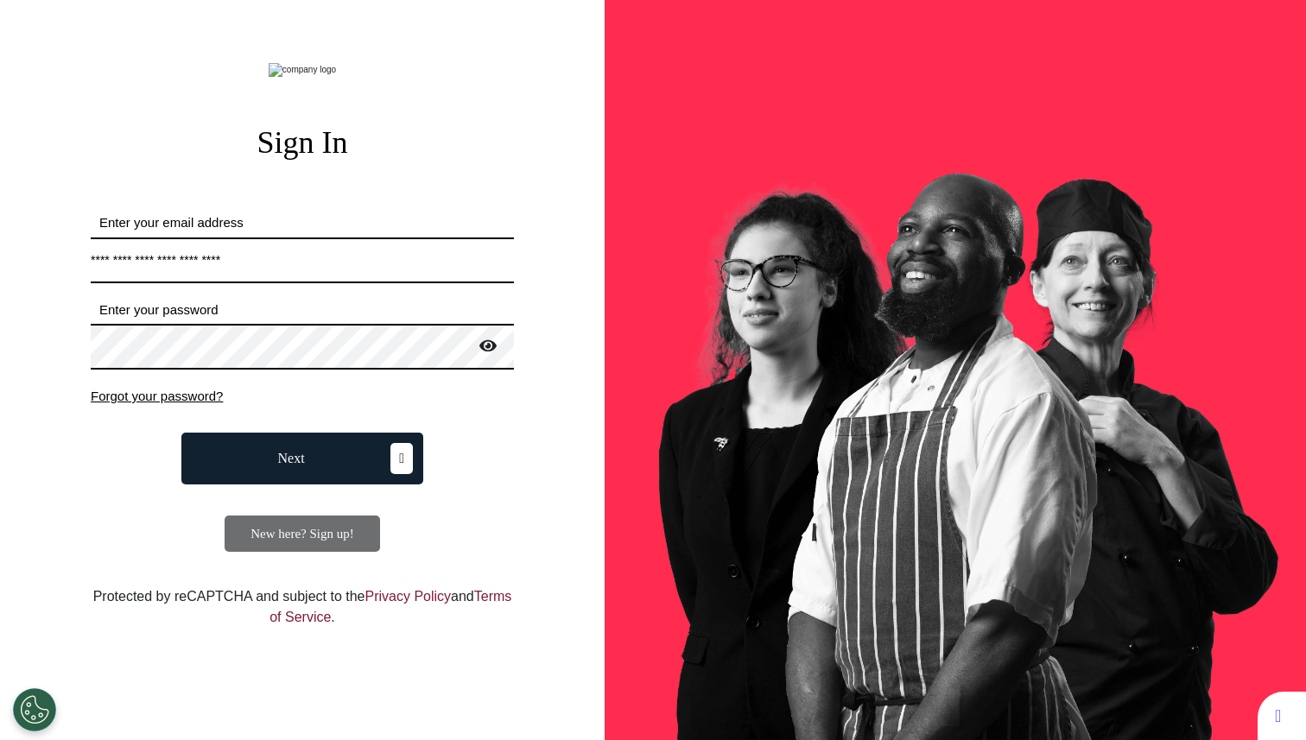
click at [302, 484] on button "Next" at bounding box center [302, 459] width 242 height 52
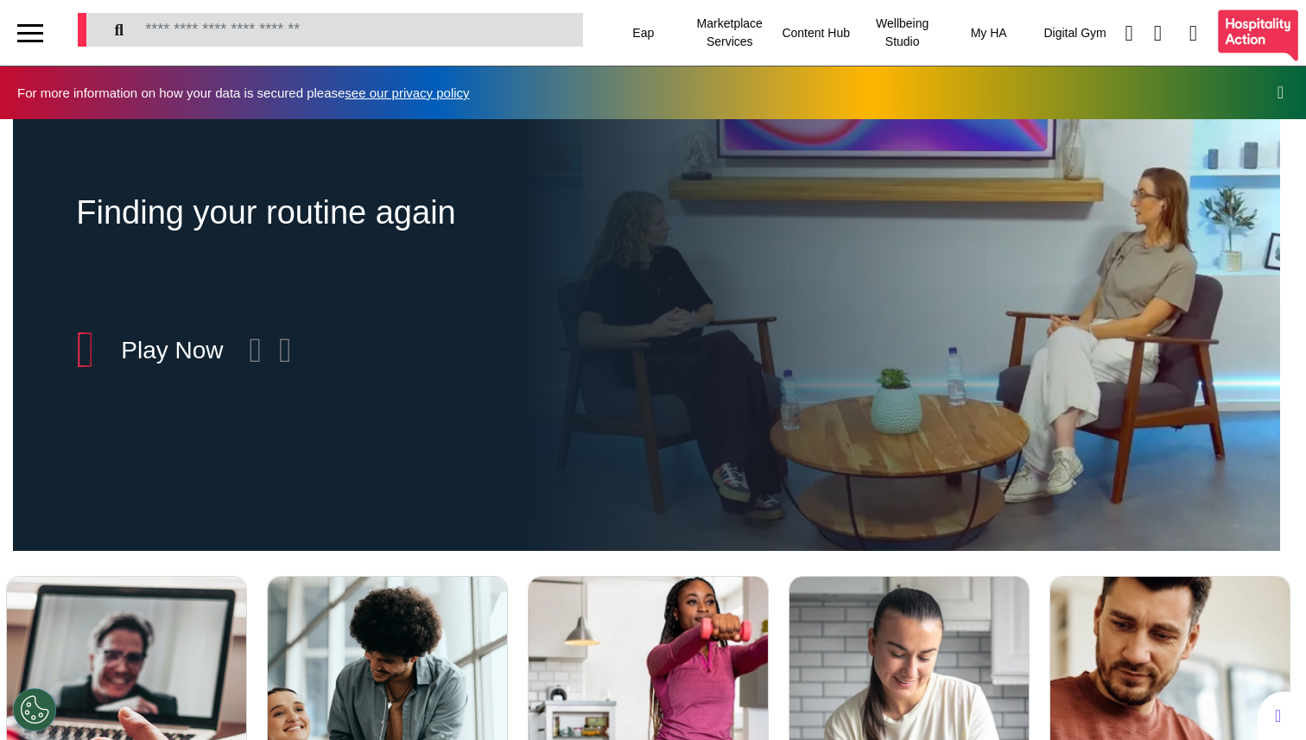
click at [47, 33] on div at bounding box center [30, 33] width 60 height 66
click at [26, 30] on div at bounding box center [30, 33] width 26 height 28
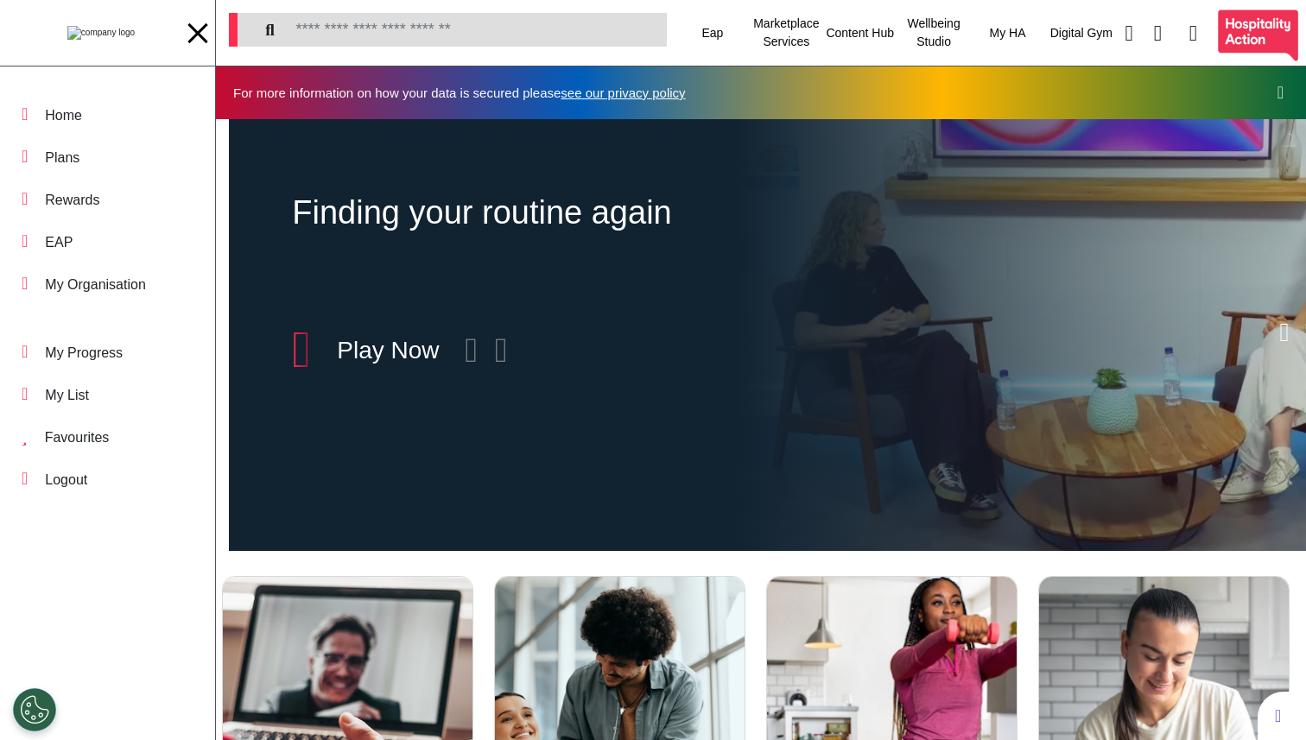
scroll to position [0, 680]
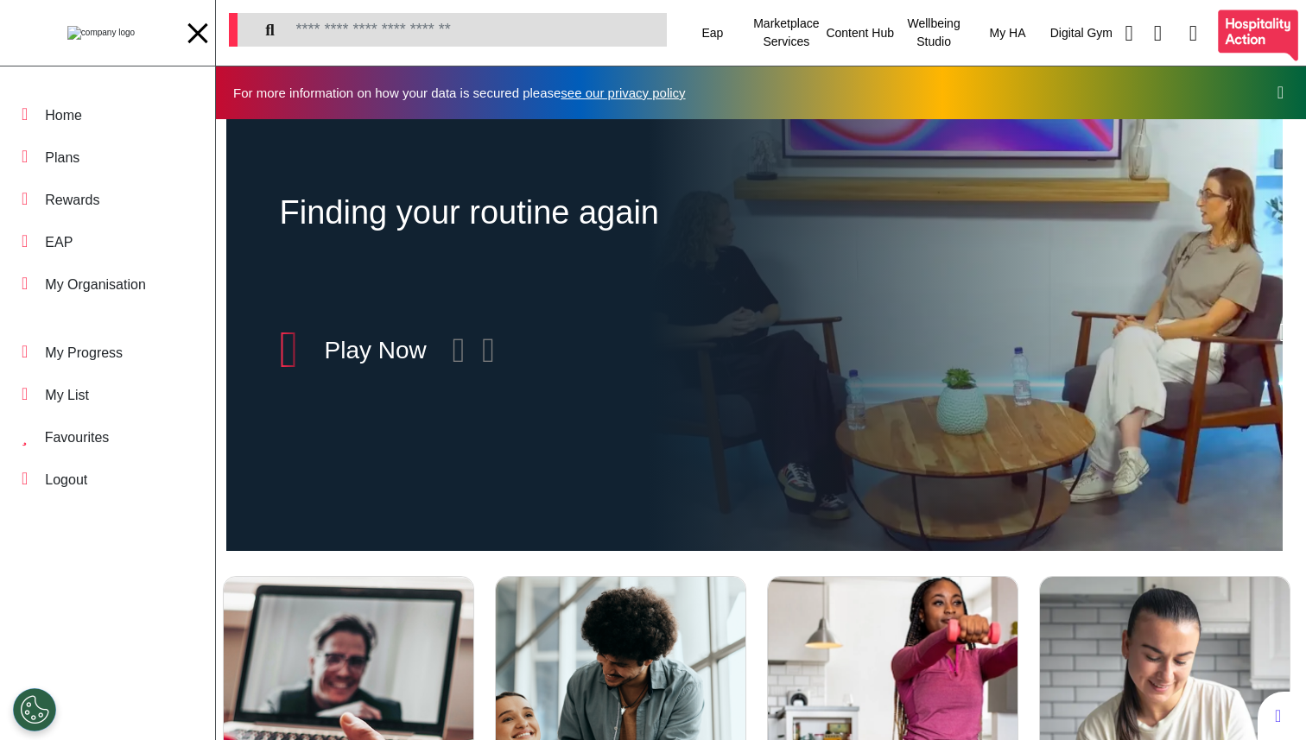
click at [193, 33] on div at bounding box center [198, 33] width 26 height 3
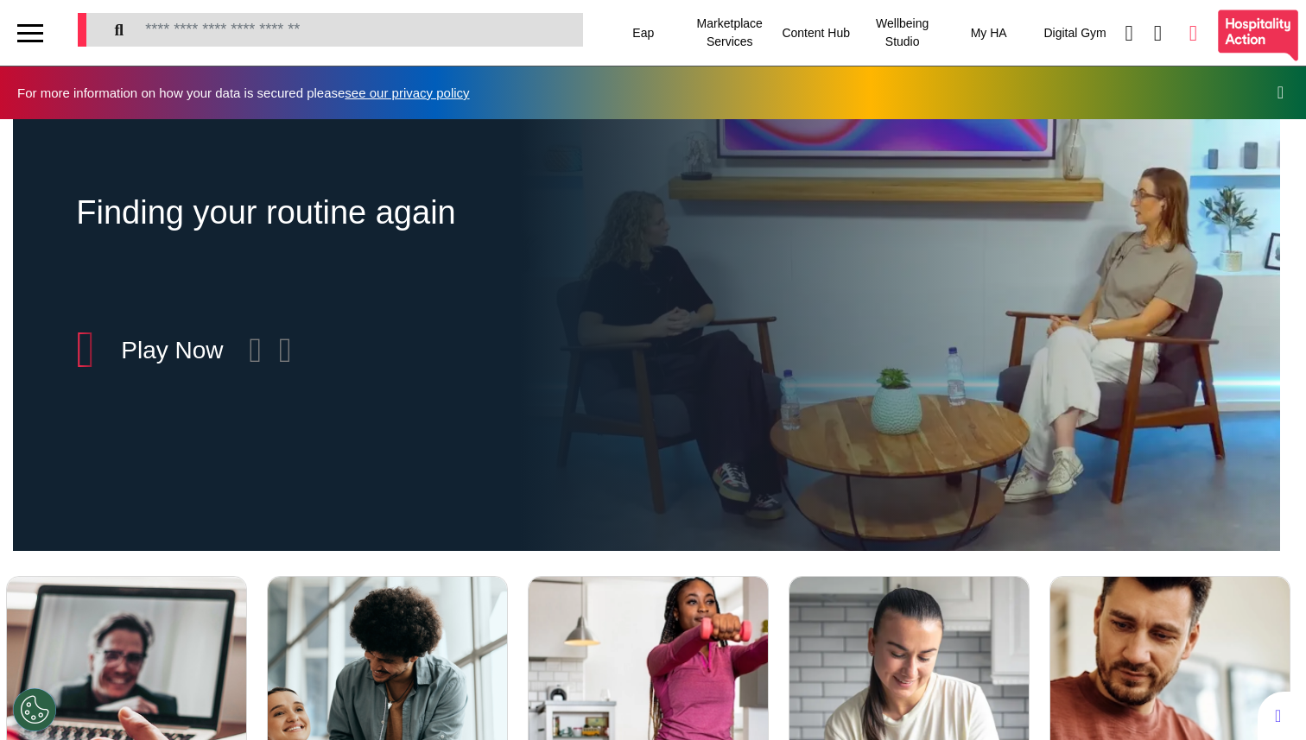
click at [1189, 35] on icon at bounding box center [1193, 33] width 8 height 22
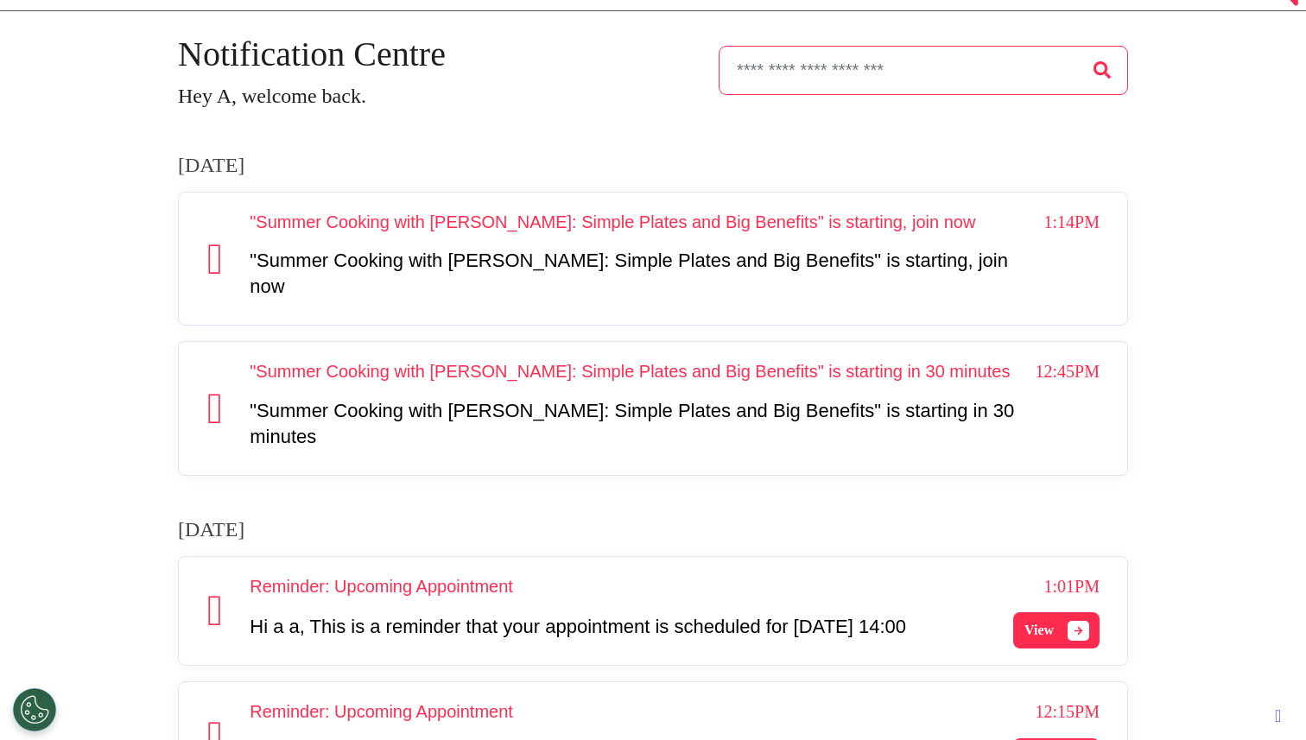
scroll to position [54, 0]
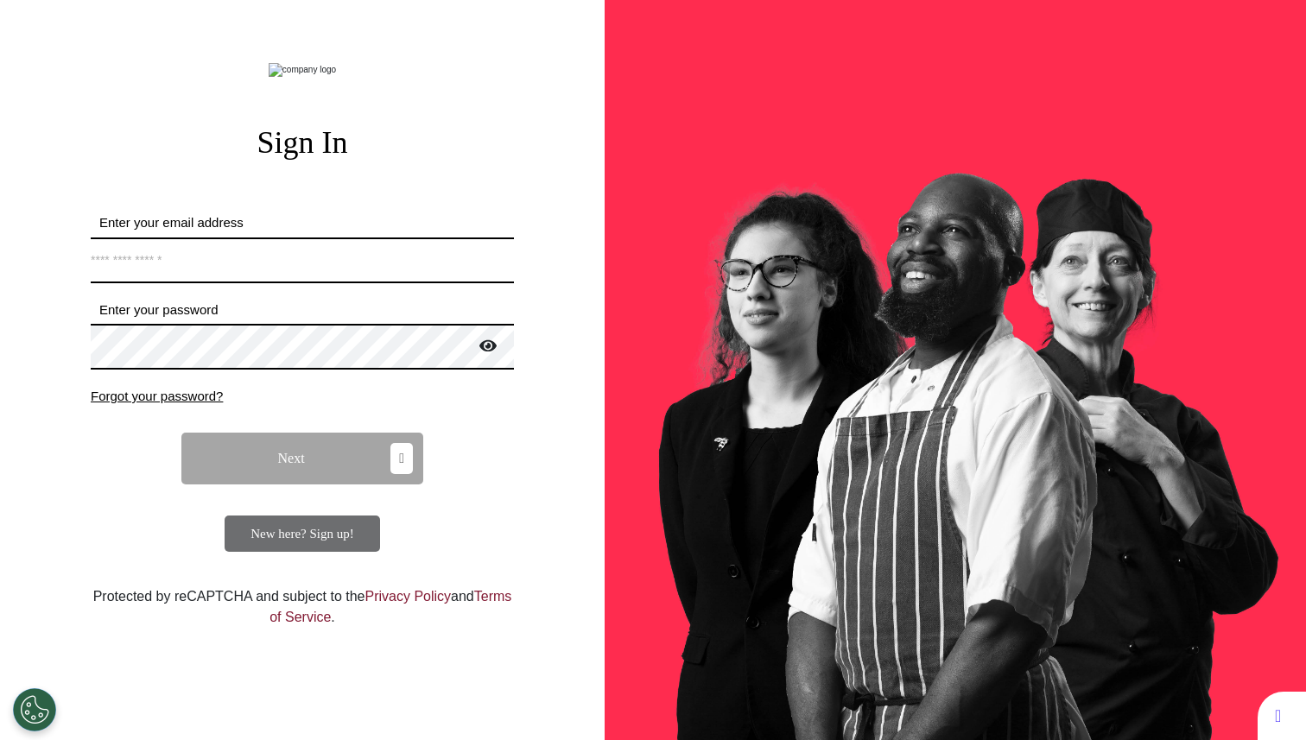
click at [239, 283] on input "Enter your email address" at bounding box center [302, 260] width 423 height 46
type input "**********"
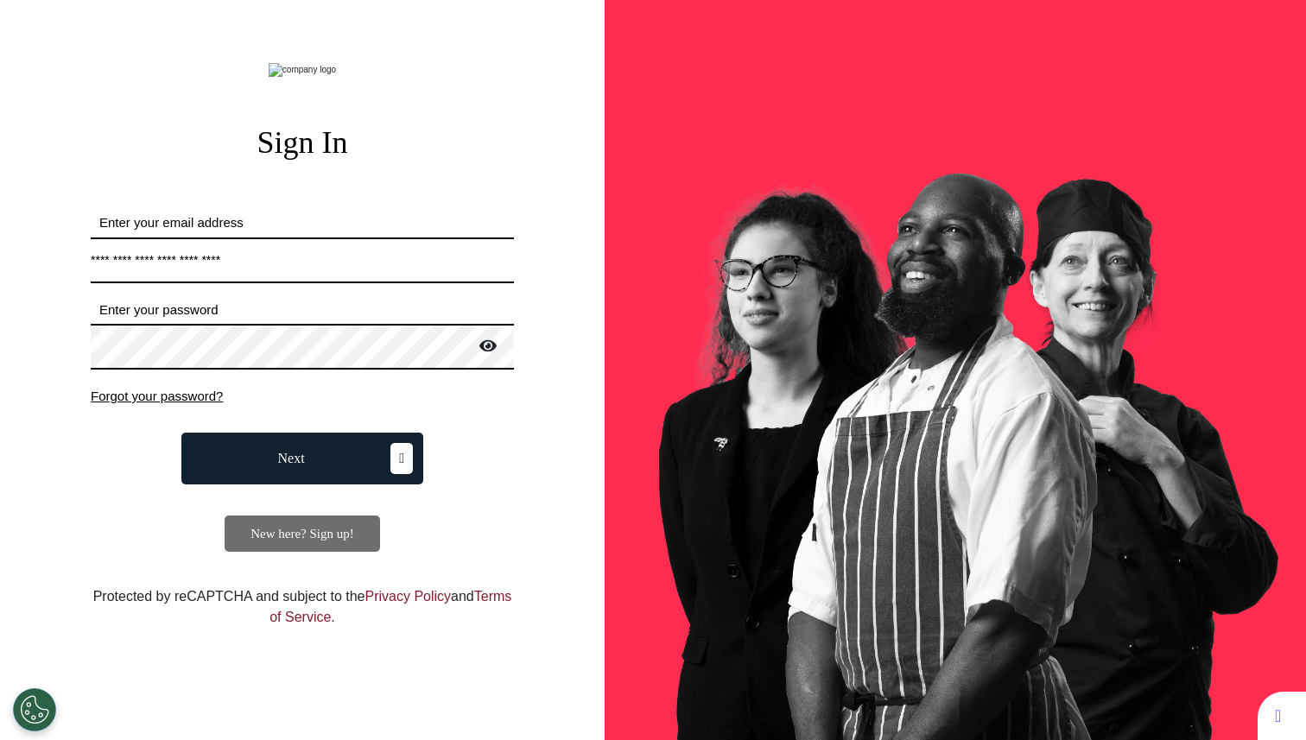
click at [284, 484] on button "Next" at bounding box center [302, 459] width 242 height 52
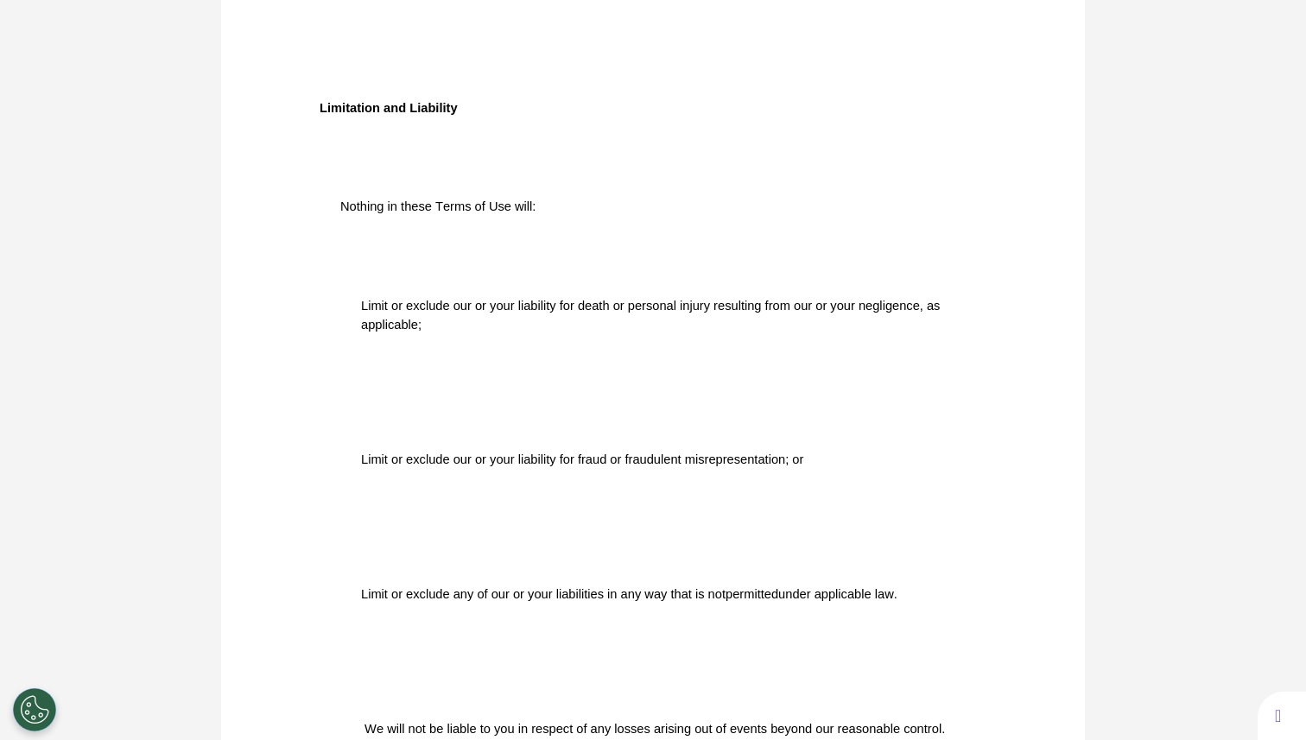
scroll to position [13018, 0]
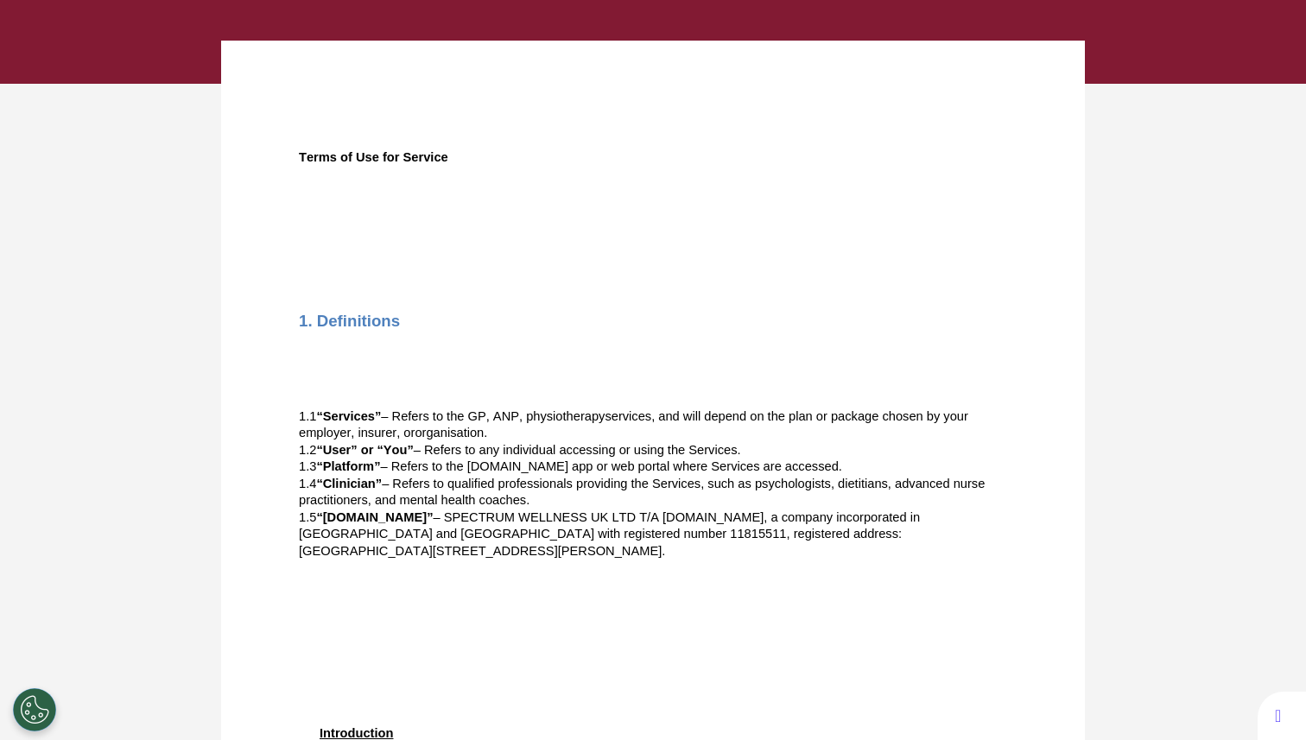
scroll to position [0, 0]
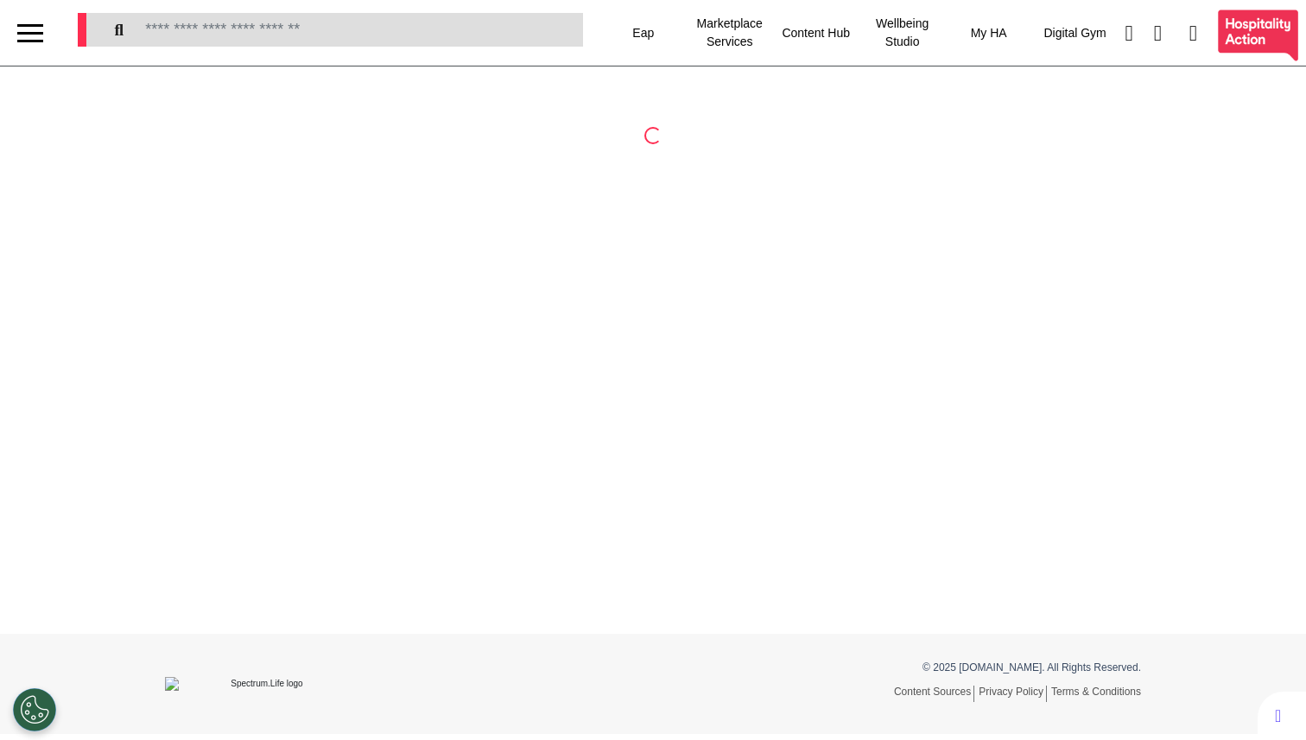
select select "**"
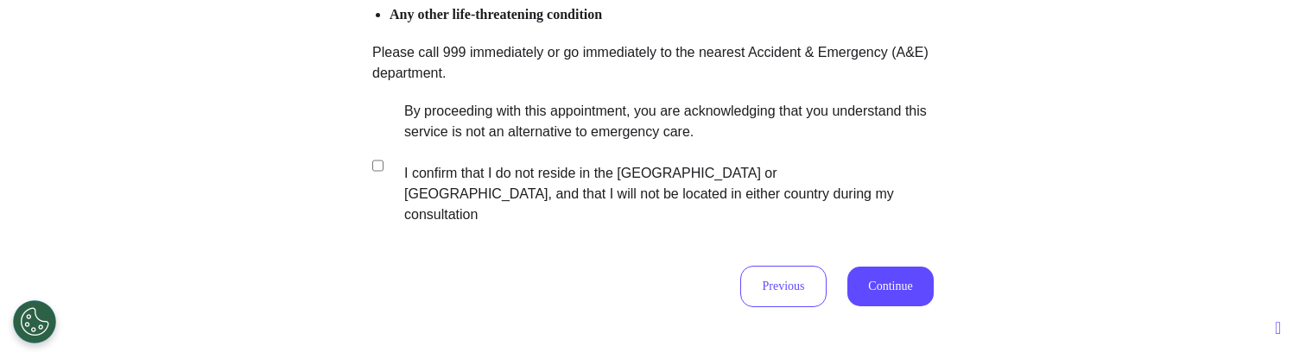
scroll to position [479, 0]
click at [896, 271] on button "Continue" at bounding box center [890, 286] width 86 height 40
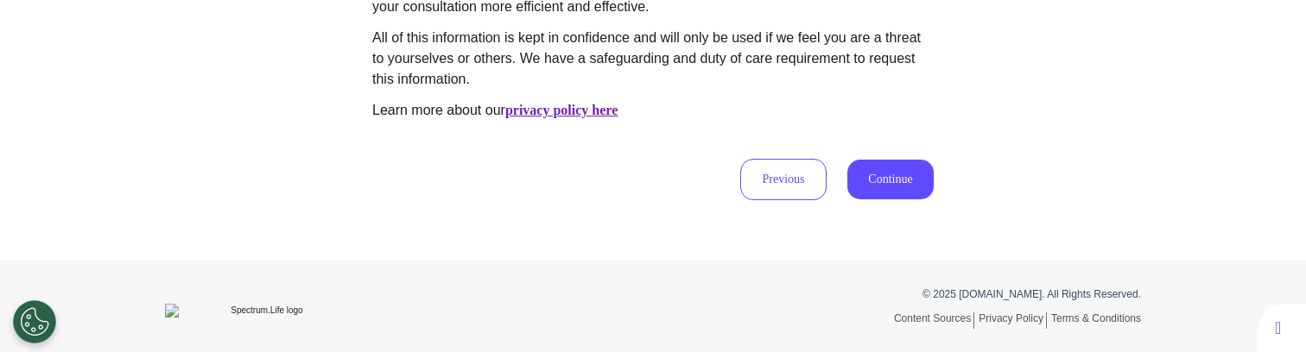
scroll to position [296, 0]
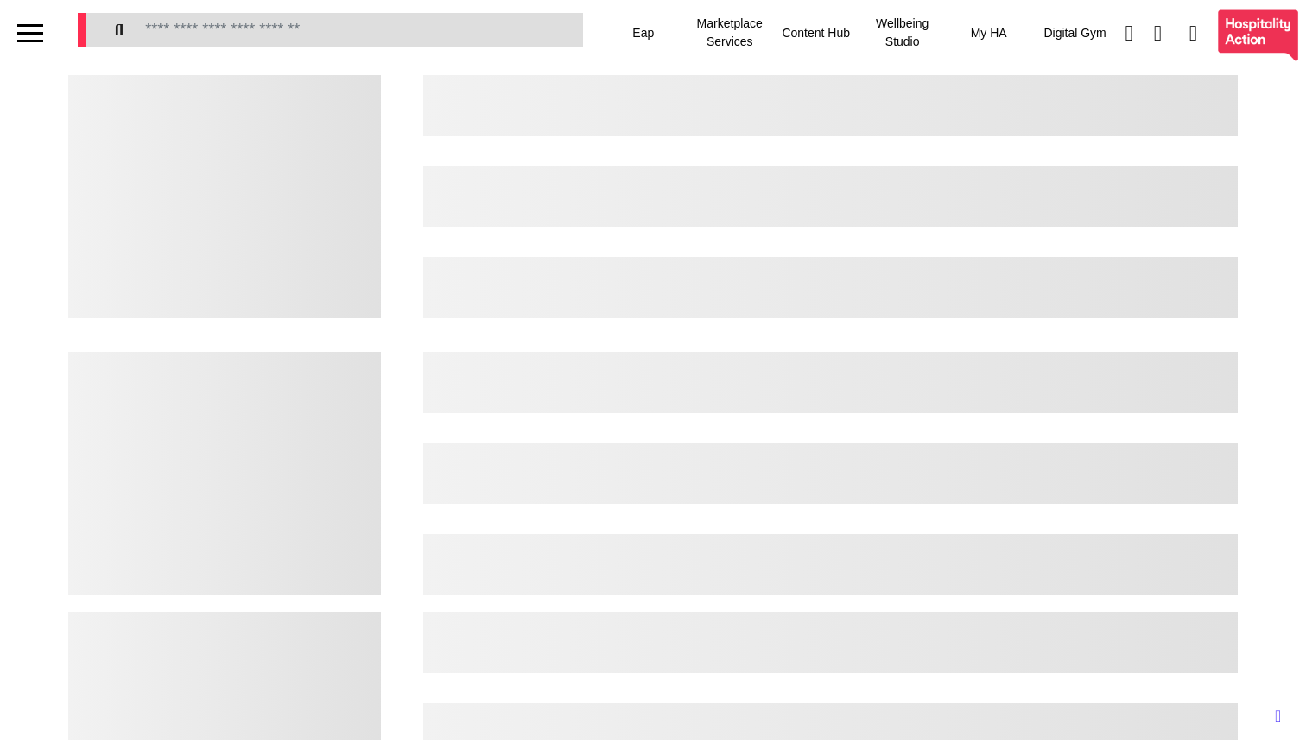
select select "**"
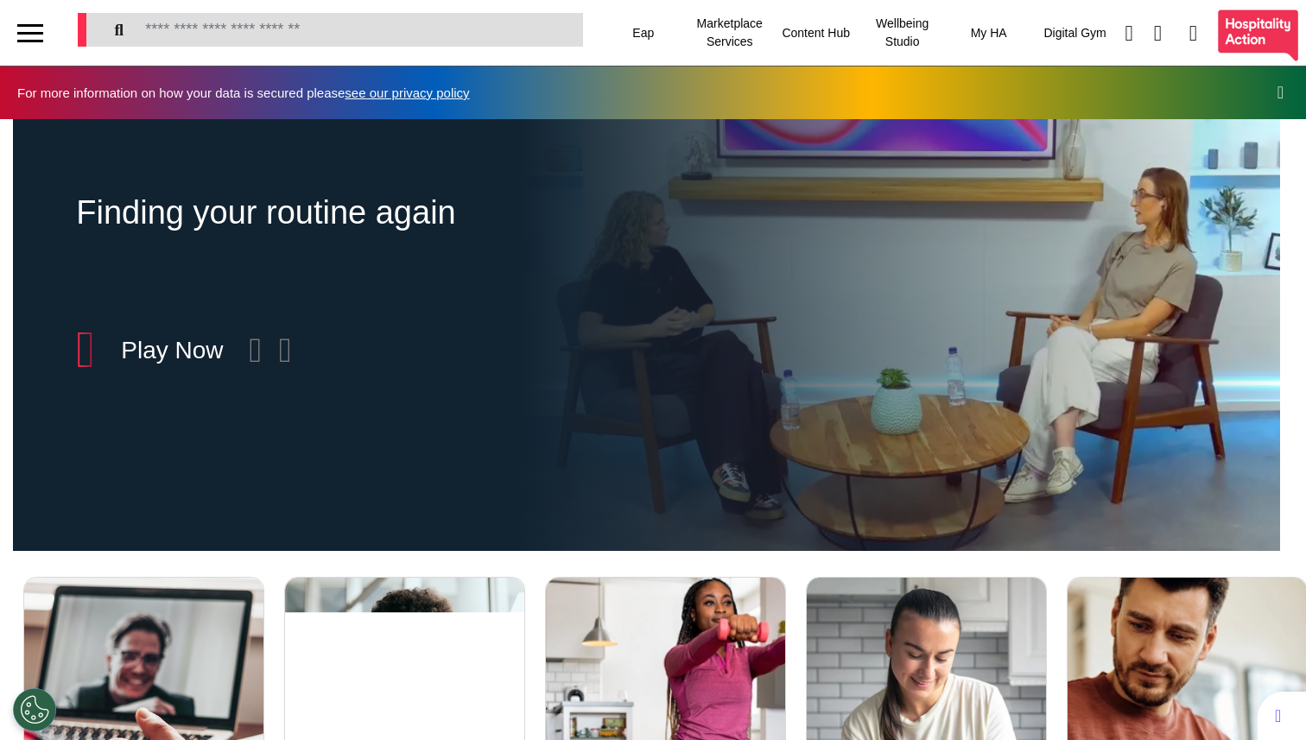
scroll to position [0, 652]
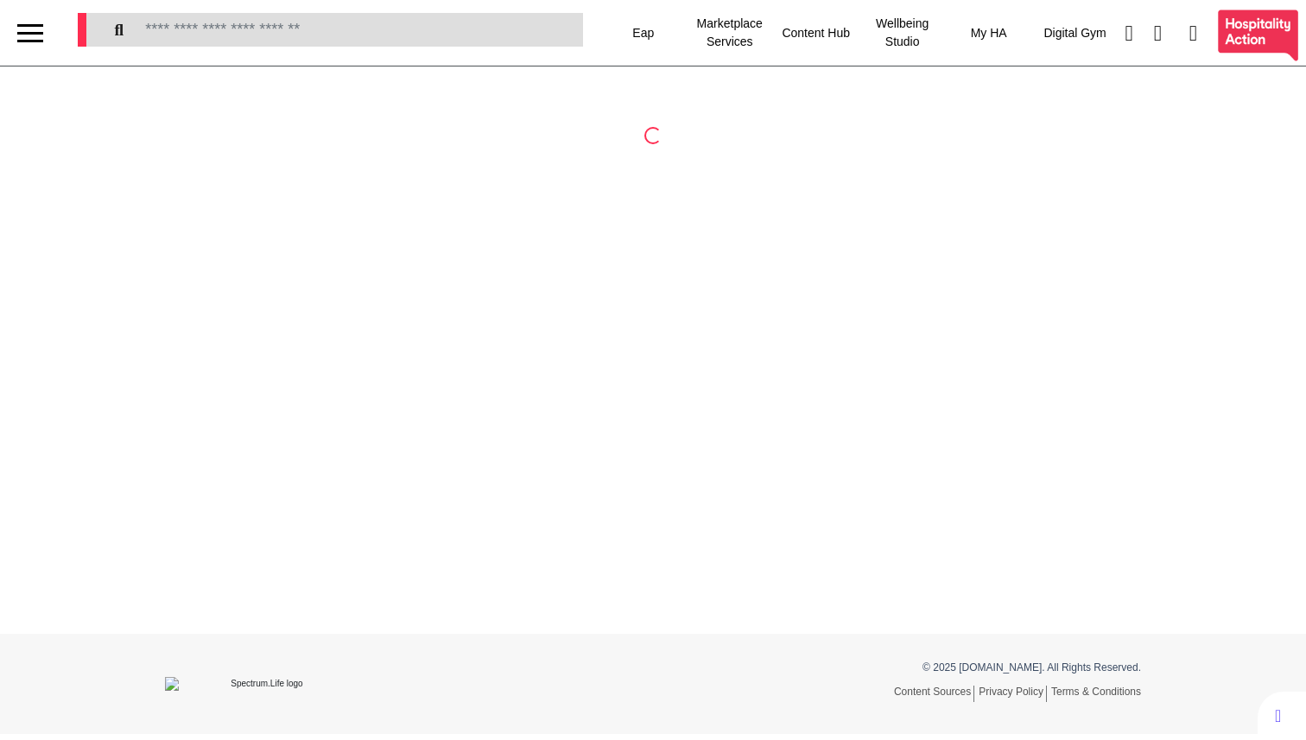
select select "**"
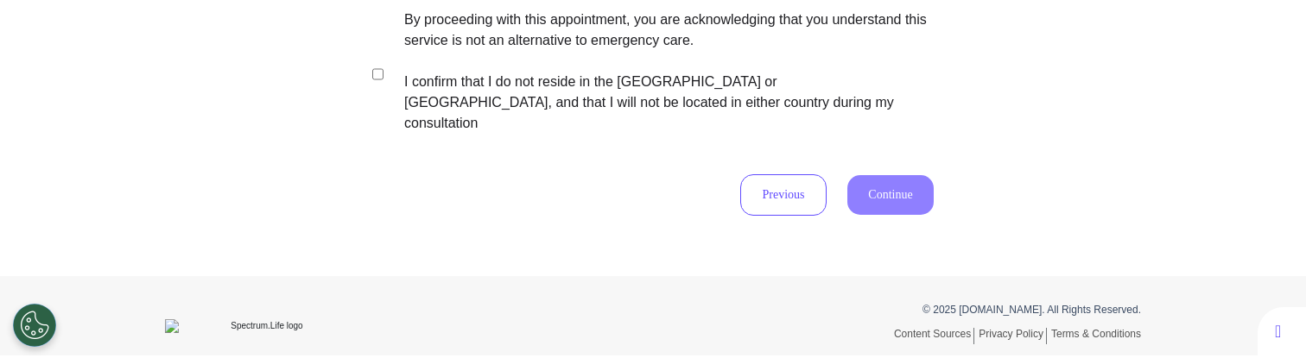
scroll to position [567, 0]
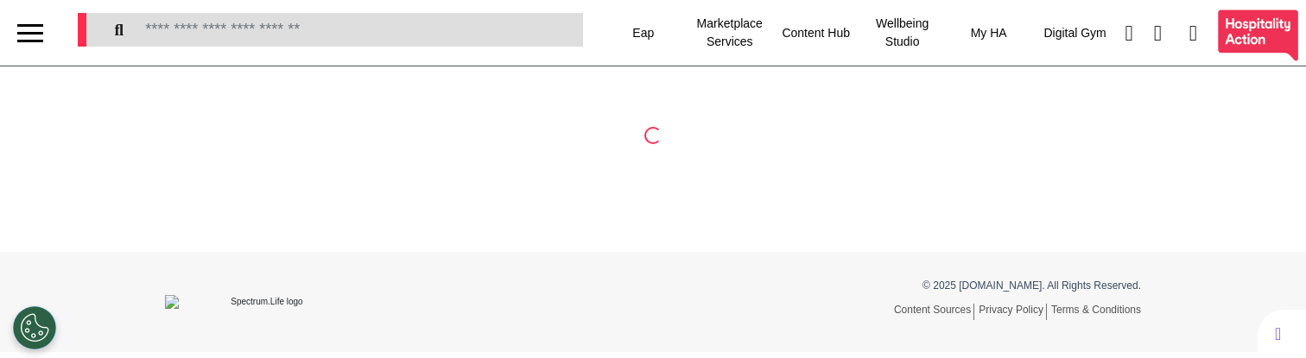
select select "**"
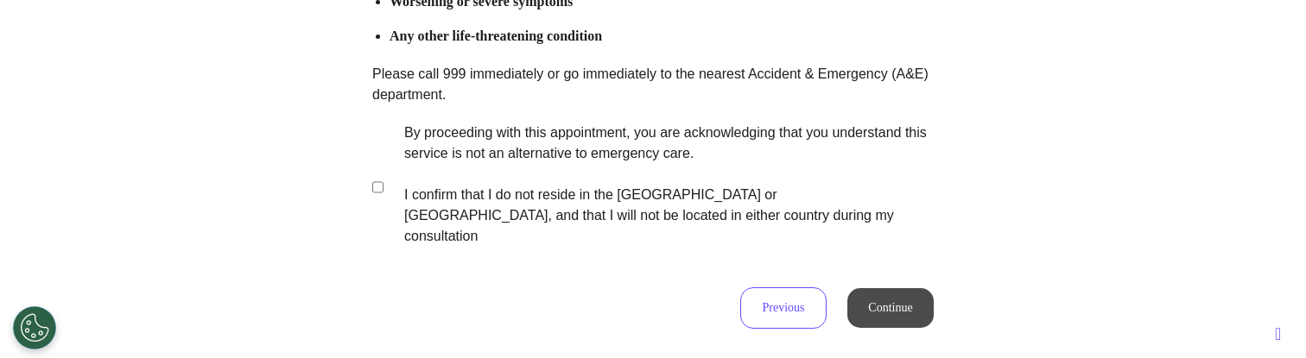
scroll to position [455, 0]
